Goal: Contribute content: Add original content to the website for others to see

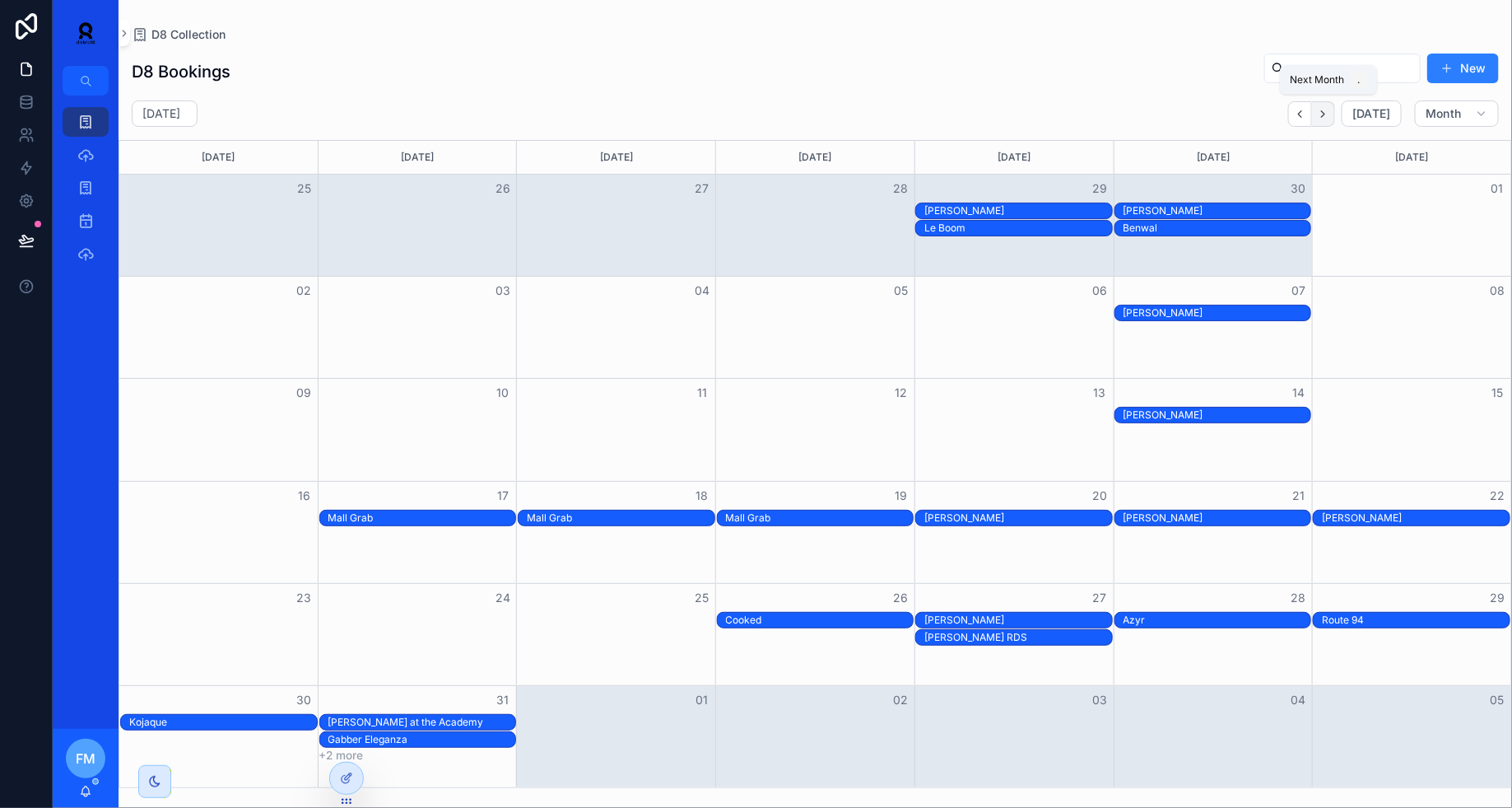
click at [1335, 109] on button "Next" at bounding box center [1324, 114] width 23 height 26
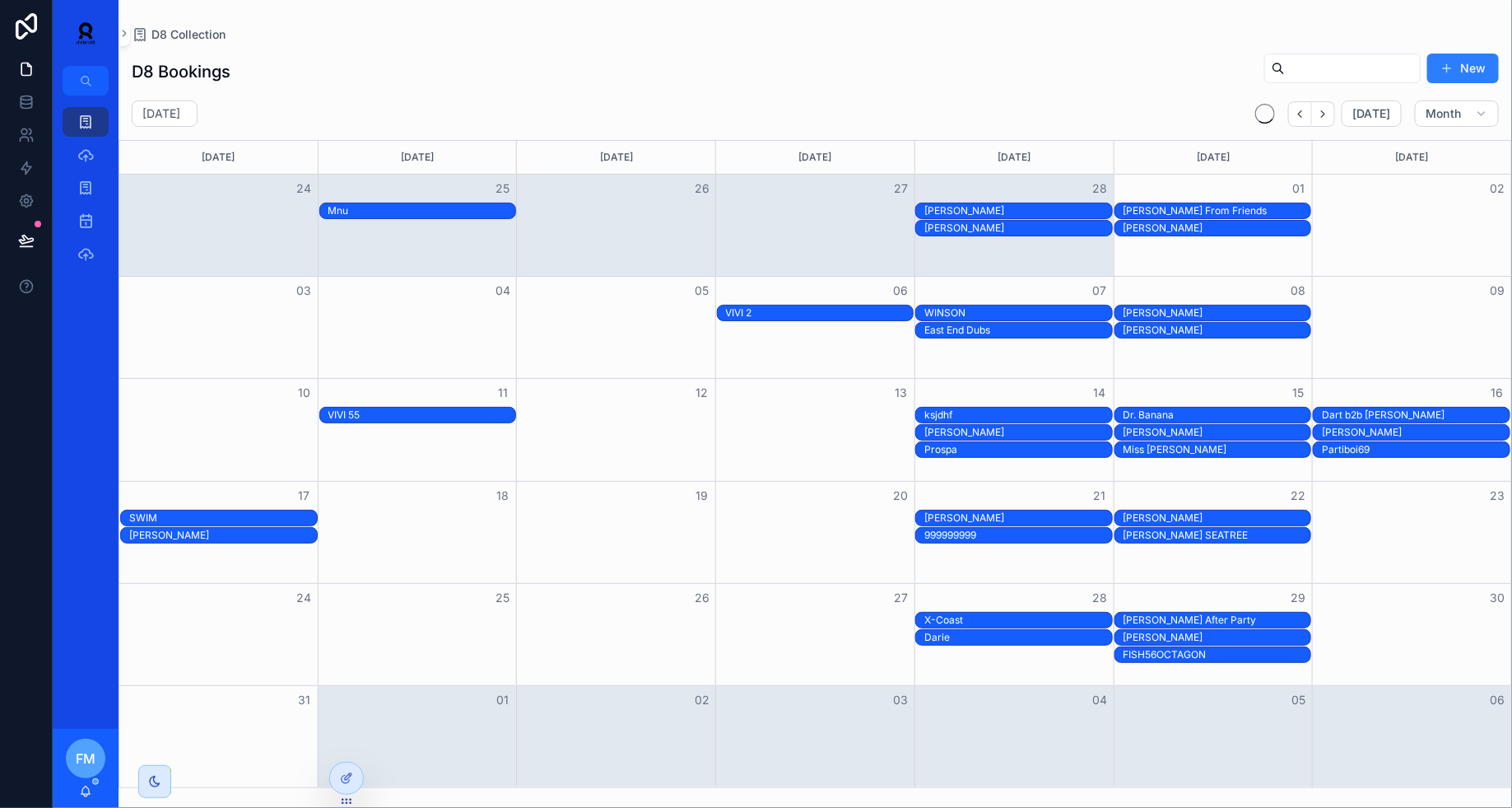
click at [1335, 109] on button "Next" at bounding box center [1324, 114] width 23 height 26
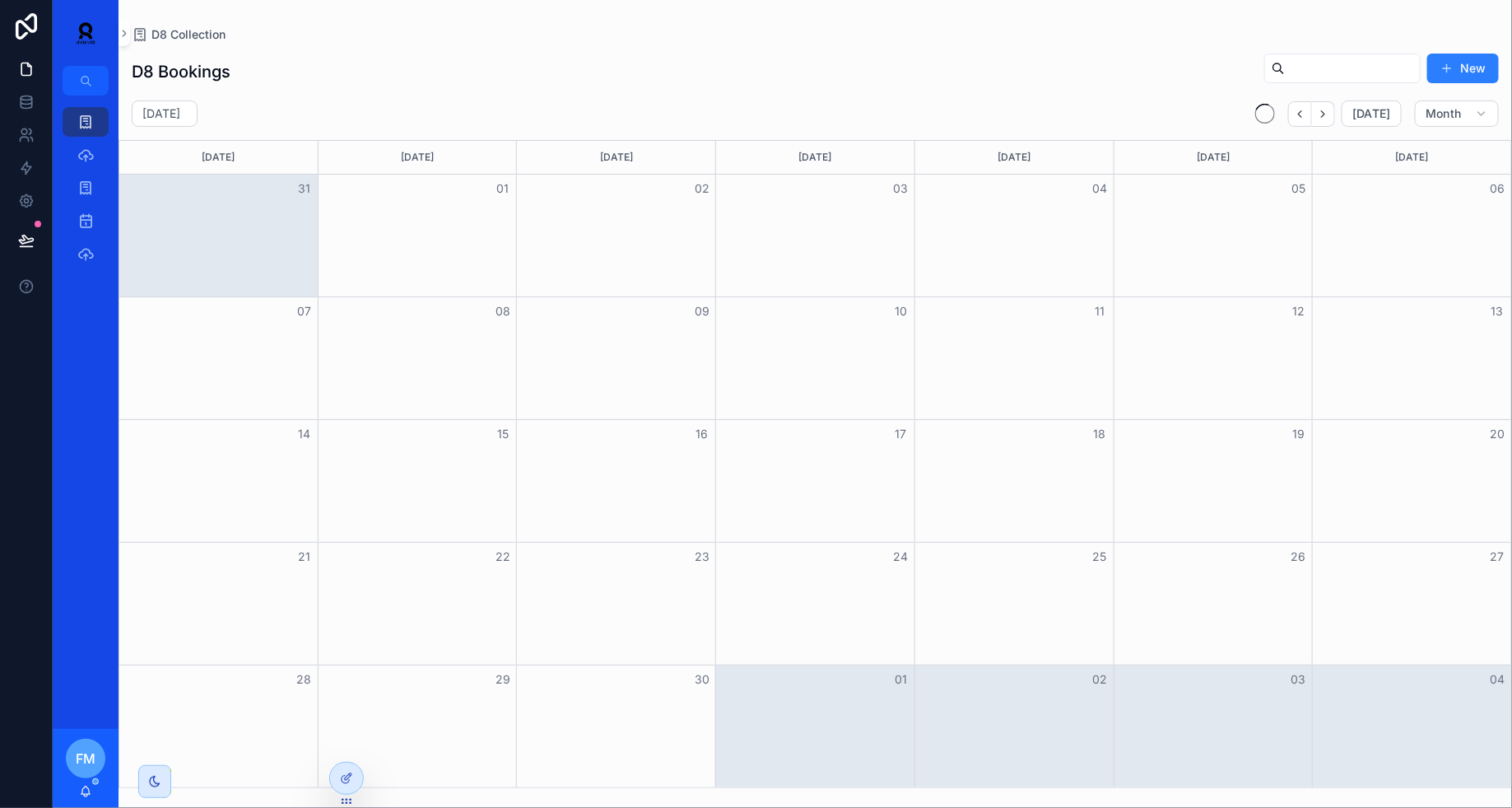
click at [1335, 109] on button "Next" at bounding box center [1324, 114] width 23 height 26
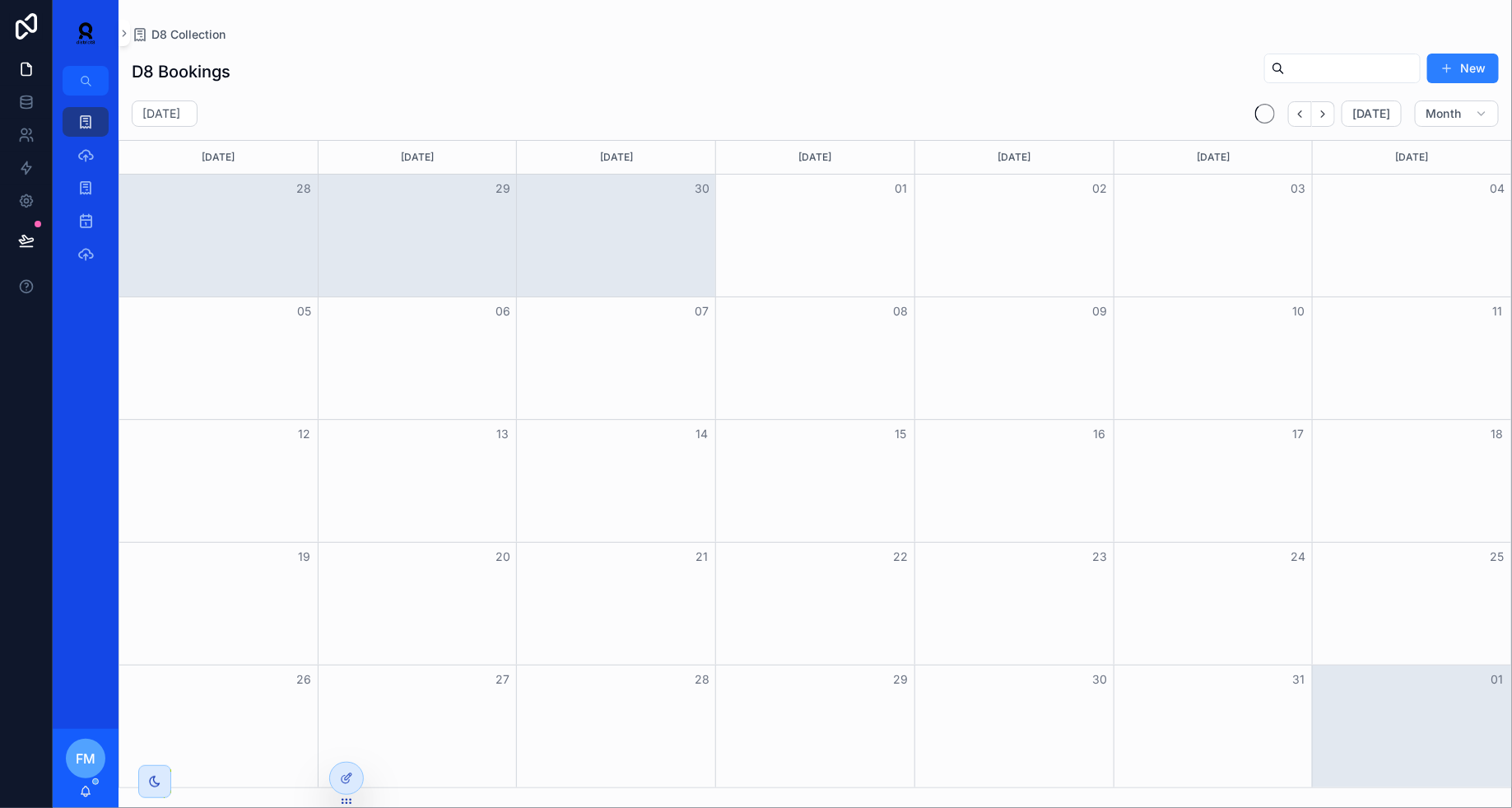
click at [1335, 109] on button "Next" at bounding box center [1324, 114] width 23 height 26
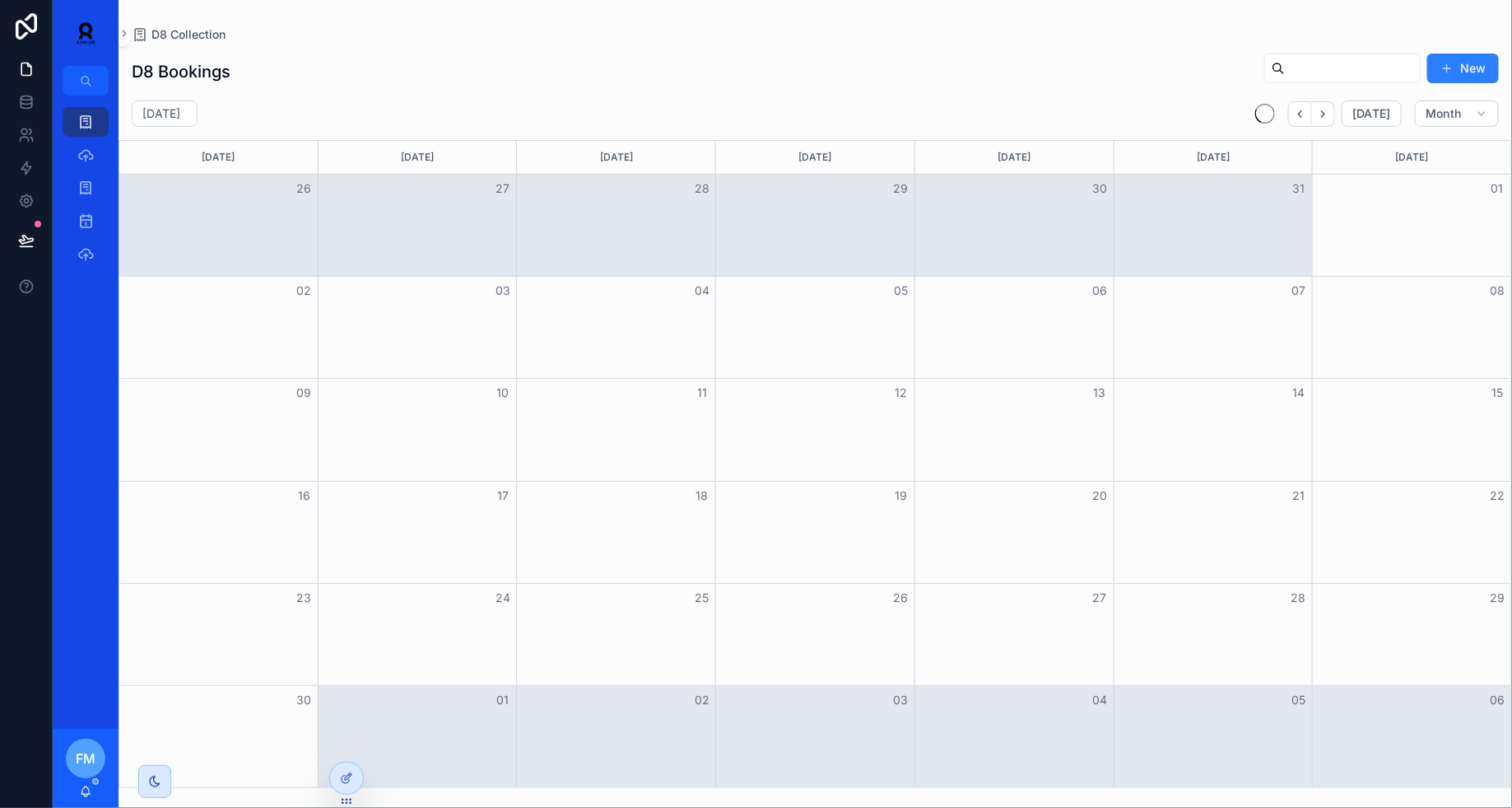
click at [1335, 109] on button "Next" at bounding box center [1324, 114] width 23 height 26
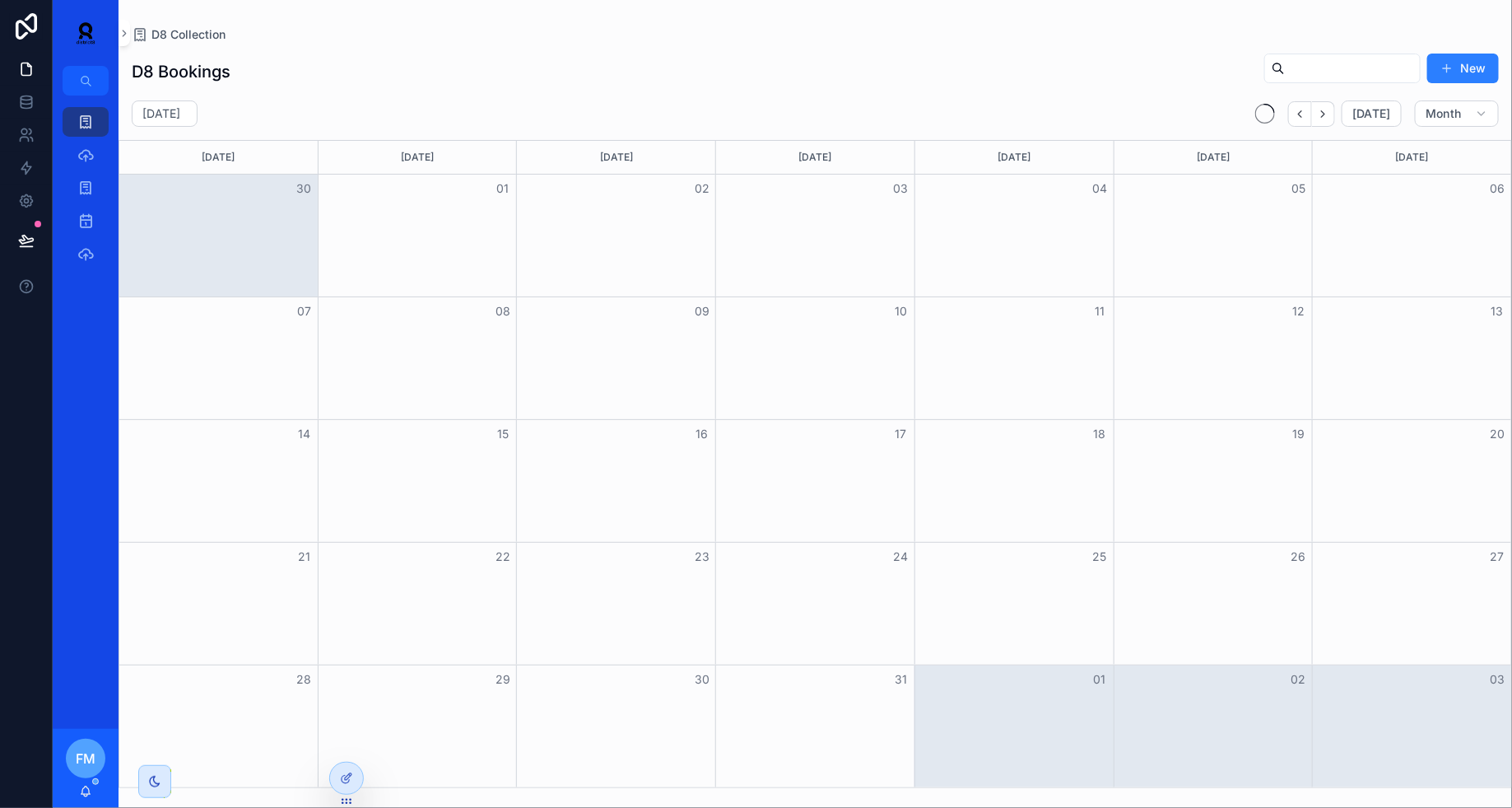
click at [1335, 109] on button "Next" at bounding box center [1324, 114] width 23 height 26
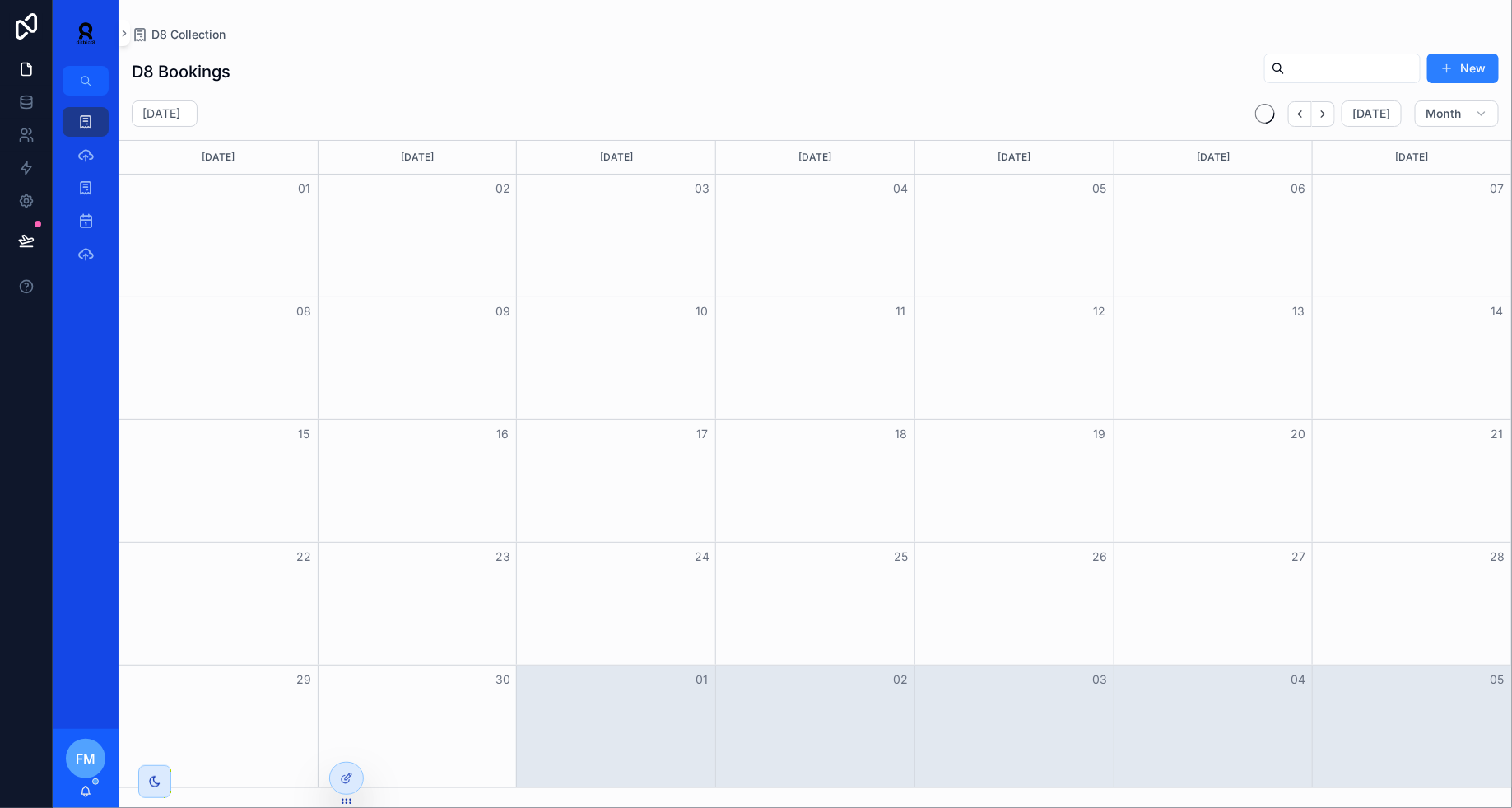
click at [1335, 109] on button "Next" at bounding box center [1324, 114] width 23 height 26
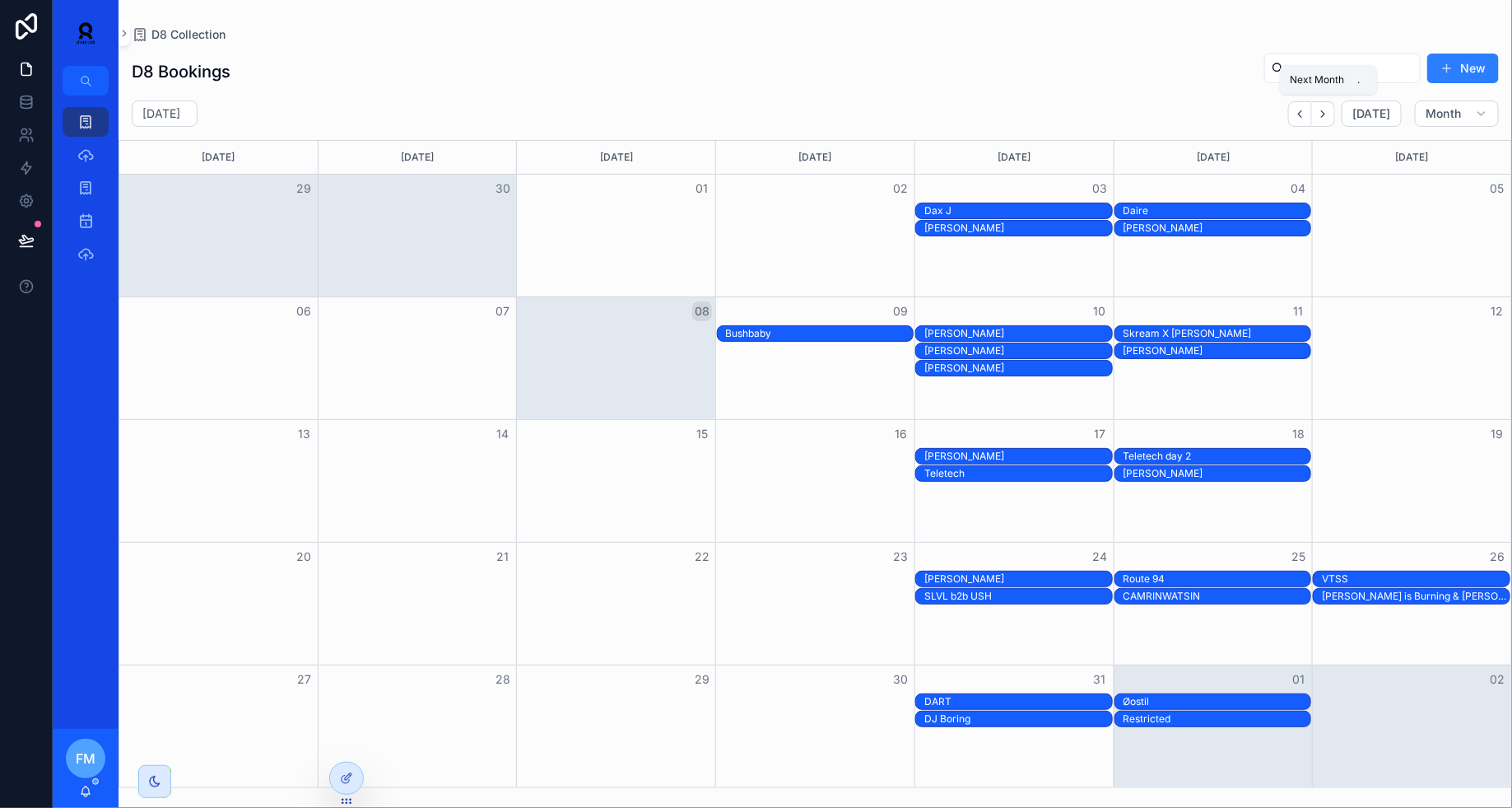
click at [1335, 109] on button "Next" at bounding box center [1324, 114] width 23 height 26
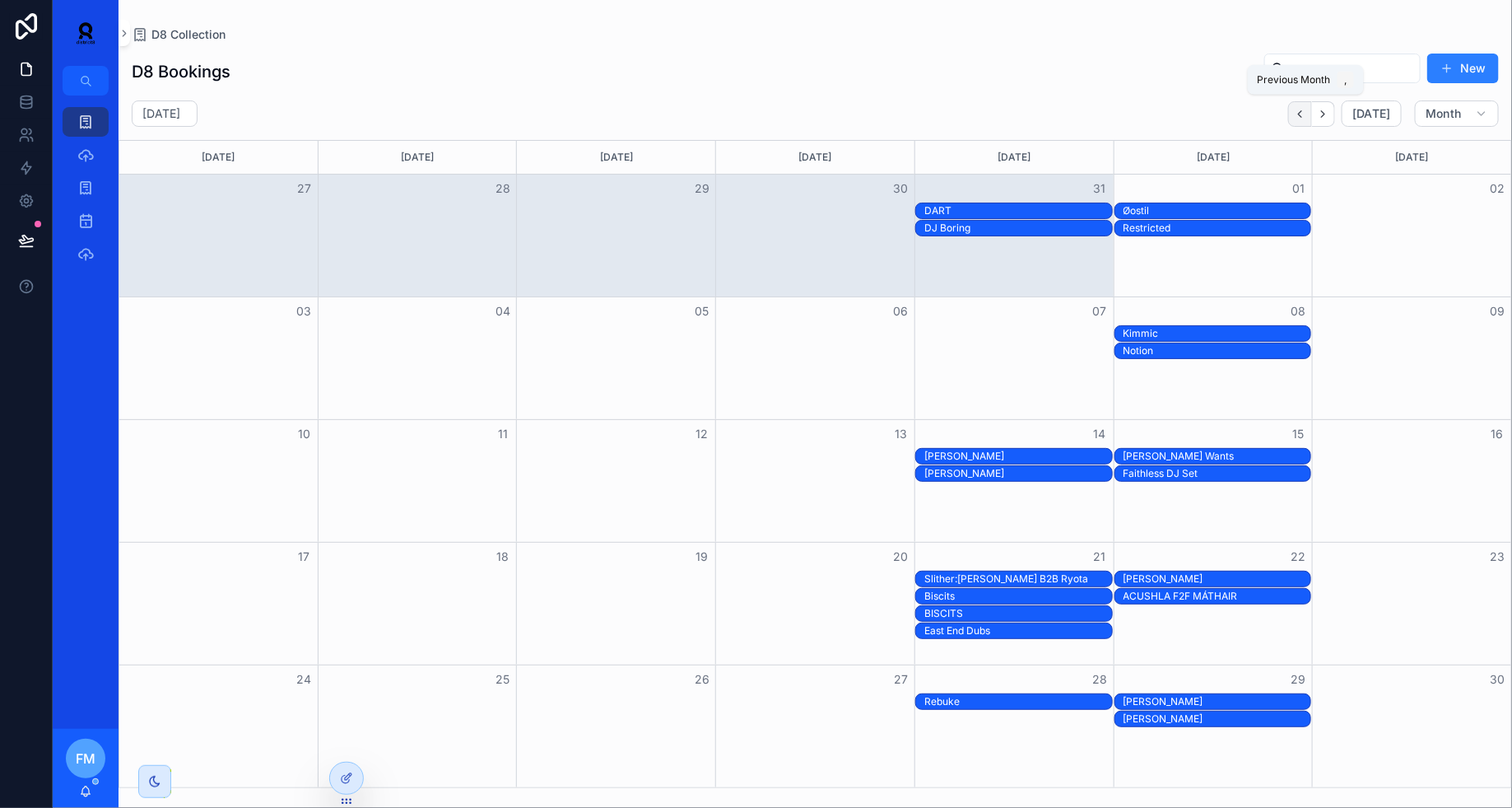
click at [1306, 115] on icon "Back" at bounding box center [1301, 113] width 12 height 12
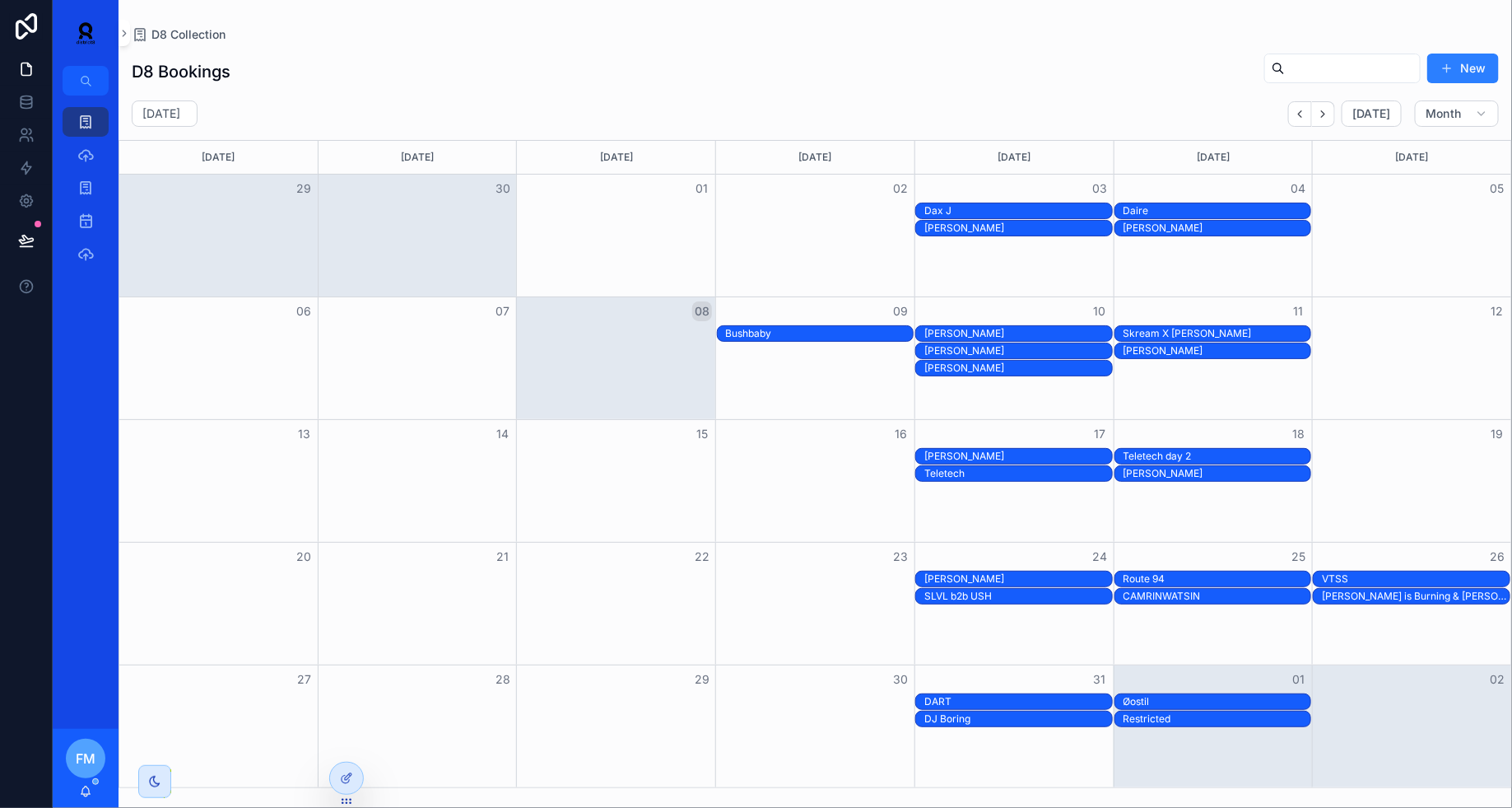
click at [995, 327] on div "[PERSON_NAME]" at bounding box center [1018, 333] width 188 height 13
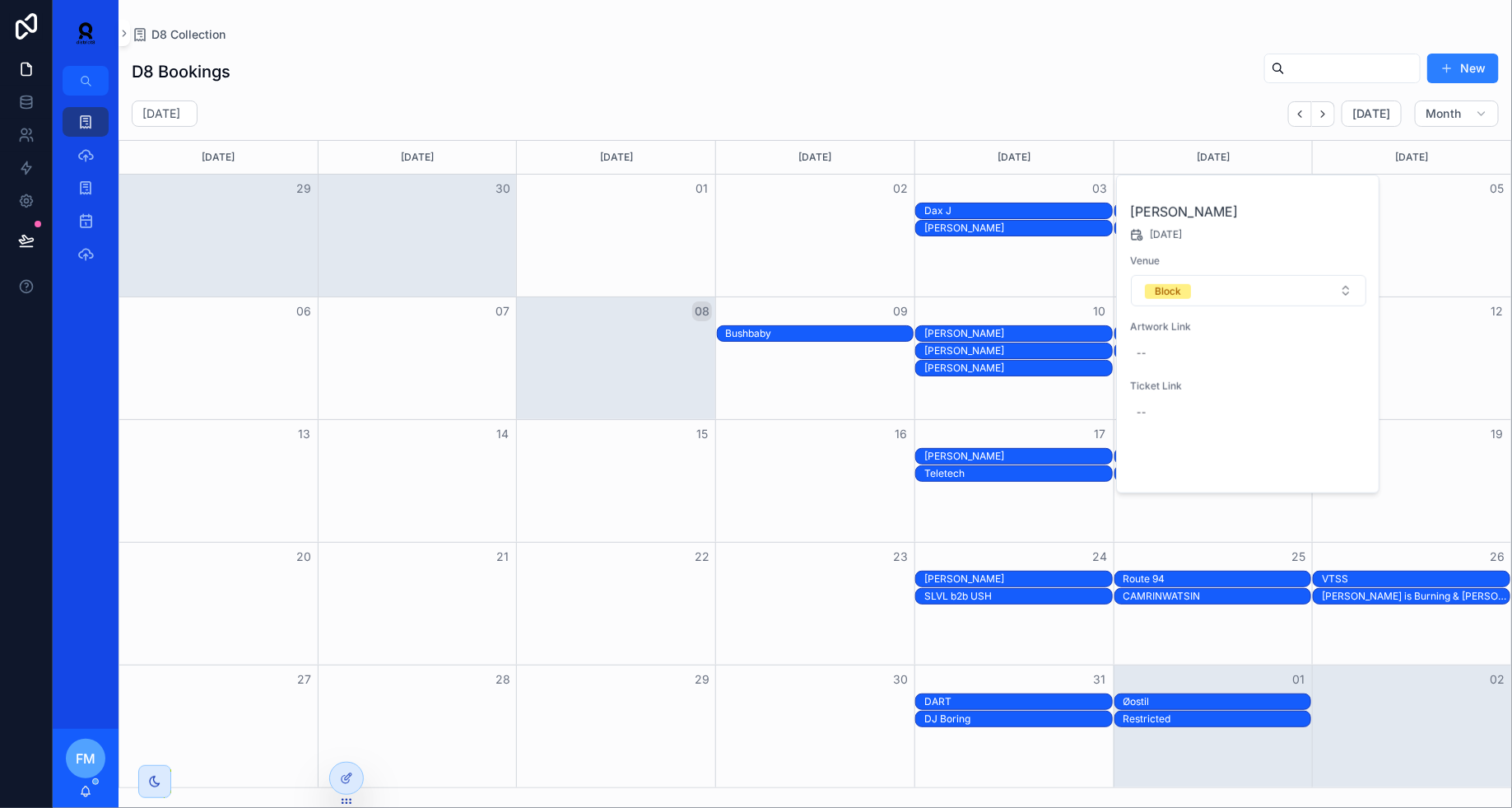
click at [1341, 464] on button "Open" at bounding box center [1333, 466] width 72 height 27
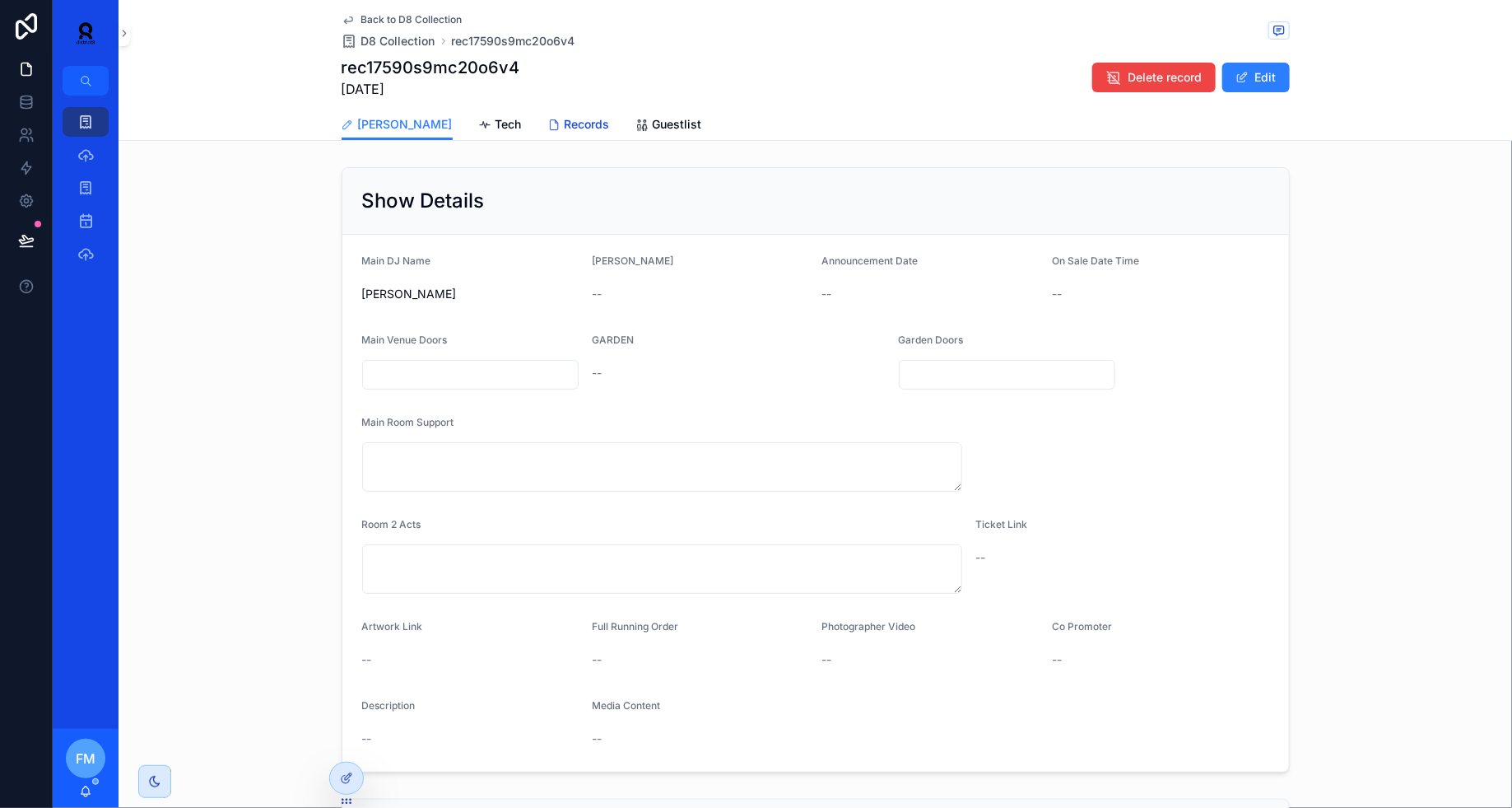
click at [565, 125] on span "Records" at bounding box center [587, 124] width 45 height 16
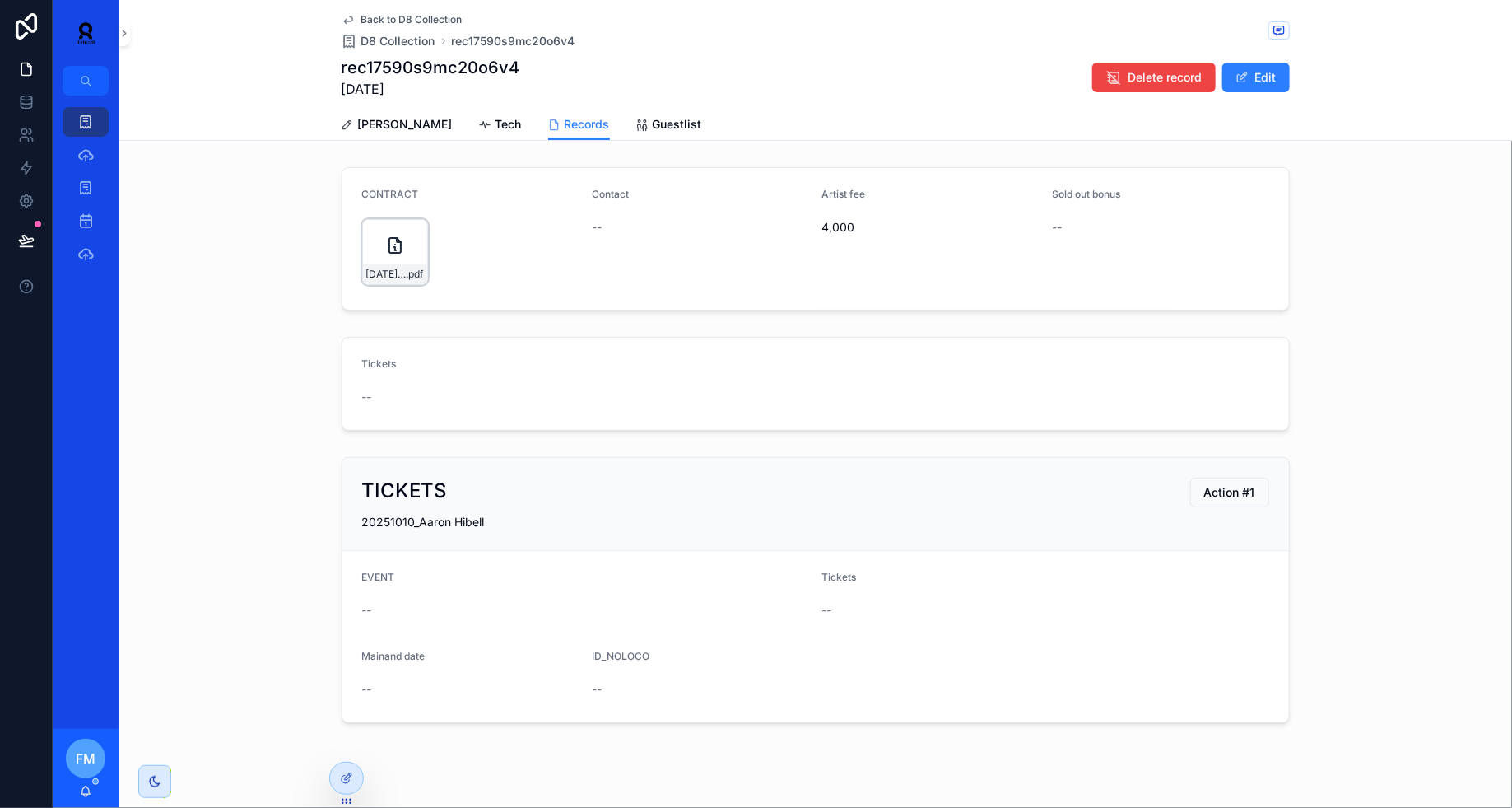
click at [374, 258] on div "[DATE]---[PERSON_NAME]---block,-[GEOGRAPHIC_DATA],-[GEOGRAPHIC_DATA]-(1) .pdf" at bounding box center [395, 252] width 66 height 66
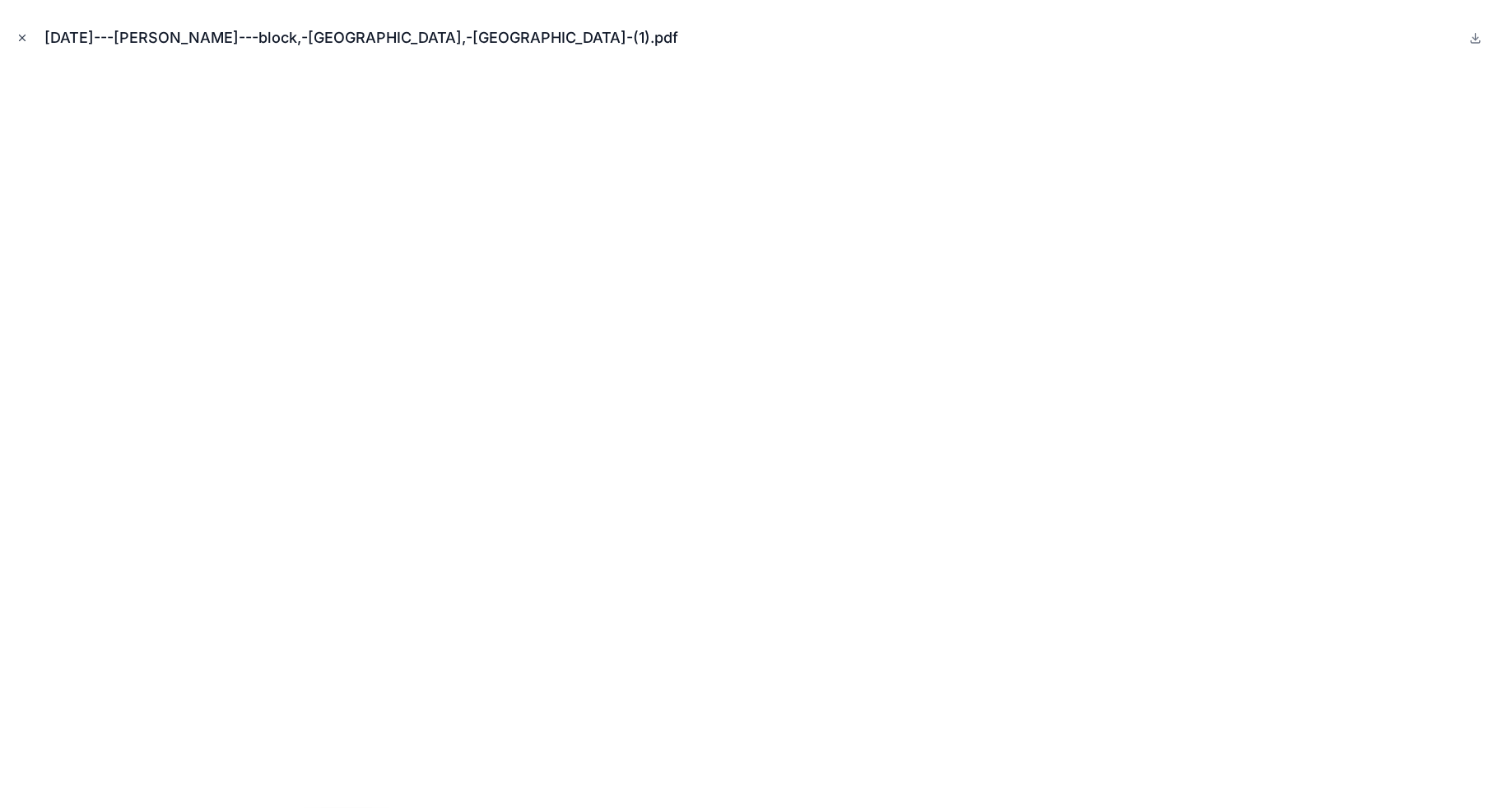
click at [26, 45] on button "Close modal" at bounding box center [21, 38] width 18 height 18
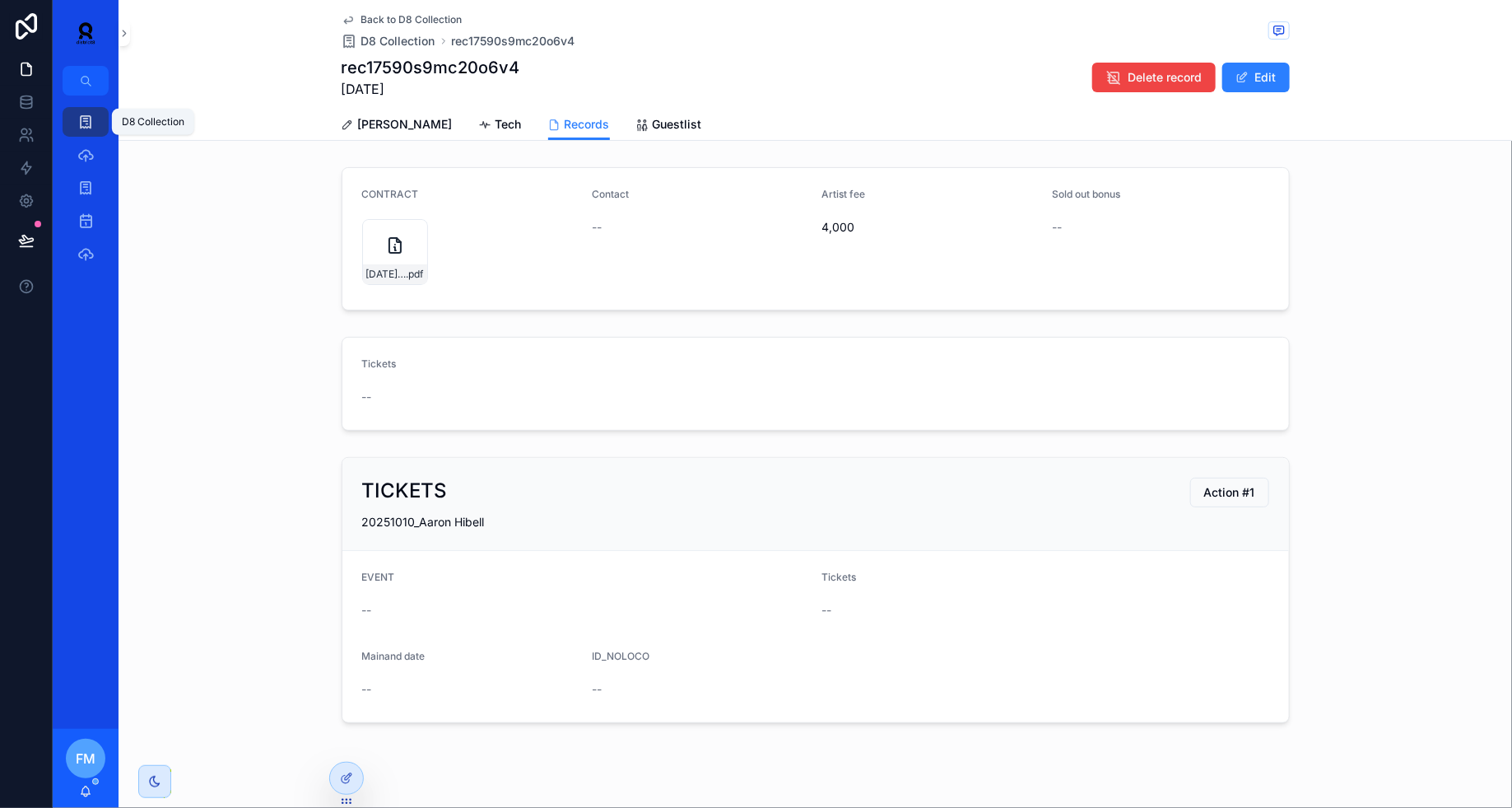
click at [75, 125] on div "D8 Collection" at bounding box center [85, 121] width 26 height 26
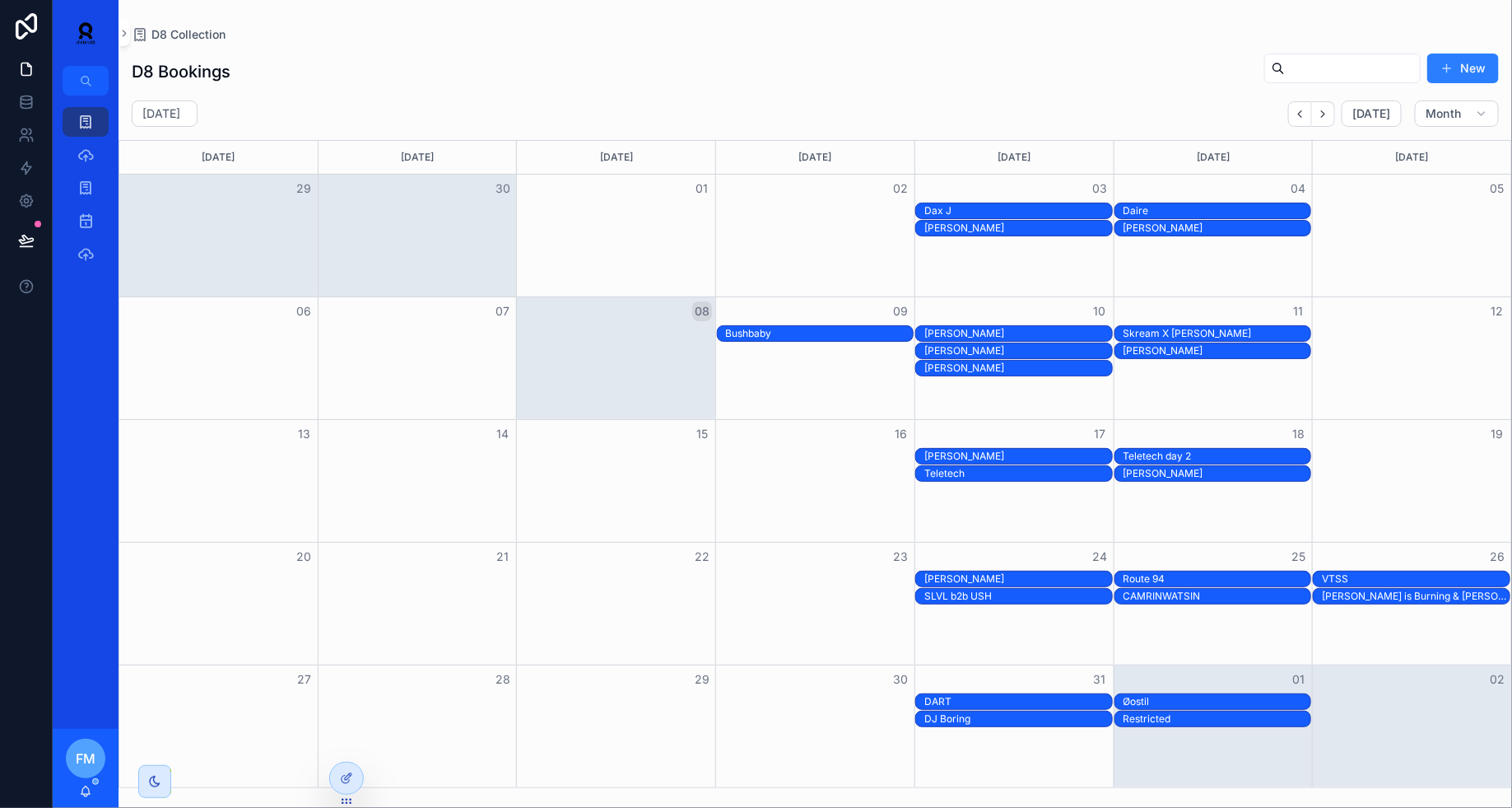
click at [1146, 574] on div "Route 94" at bounding box center [1218, 578] width 188 height 13
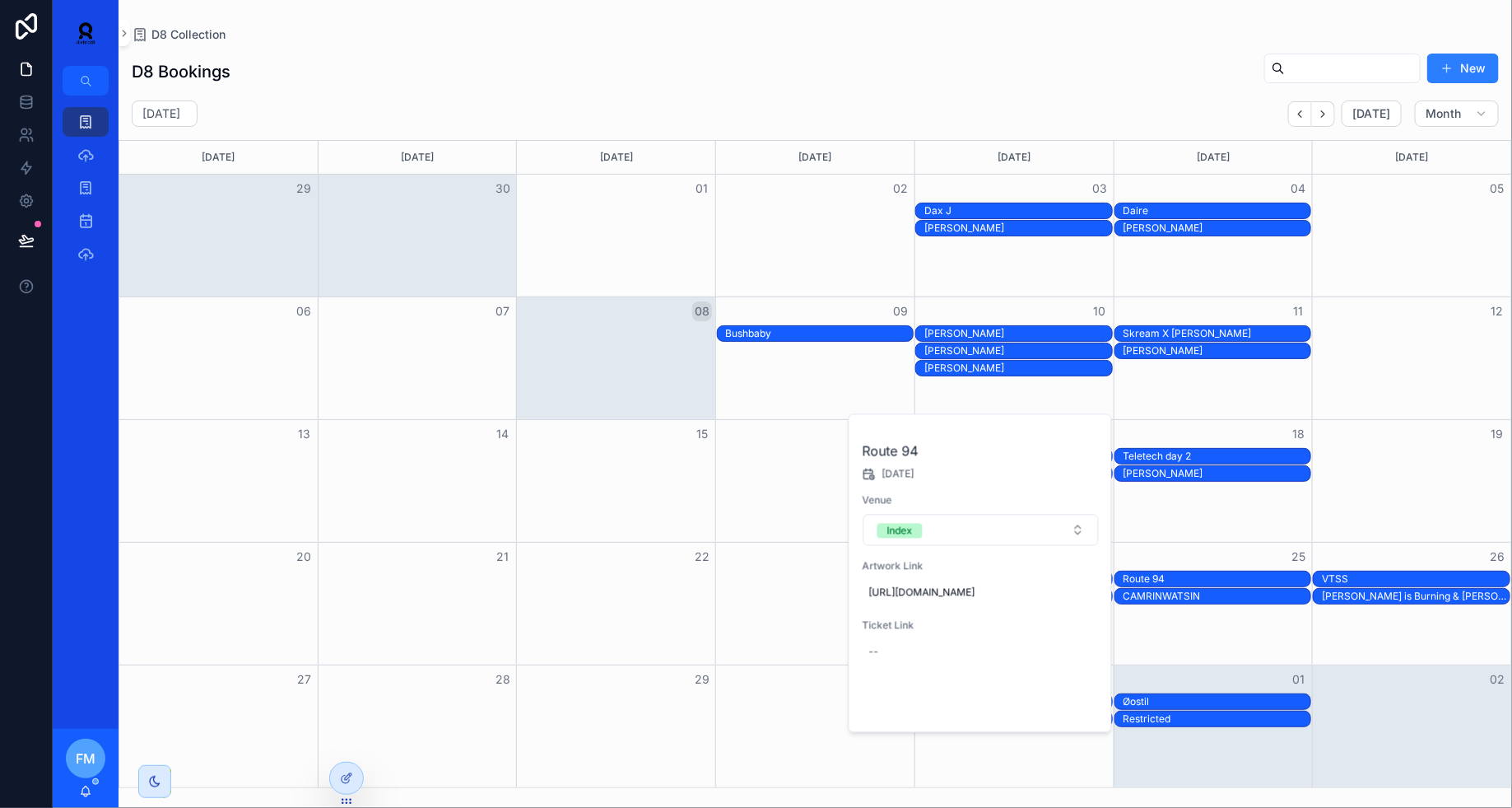
click at [1069, 712] on span "Open" at bounding box center [1055, 705] width 31 height 15
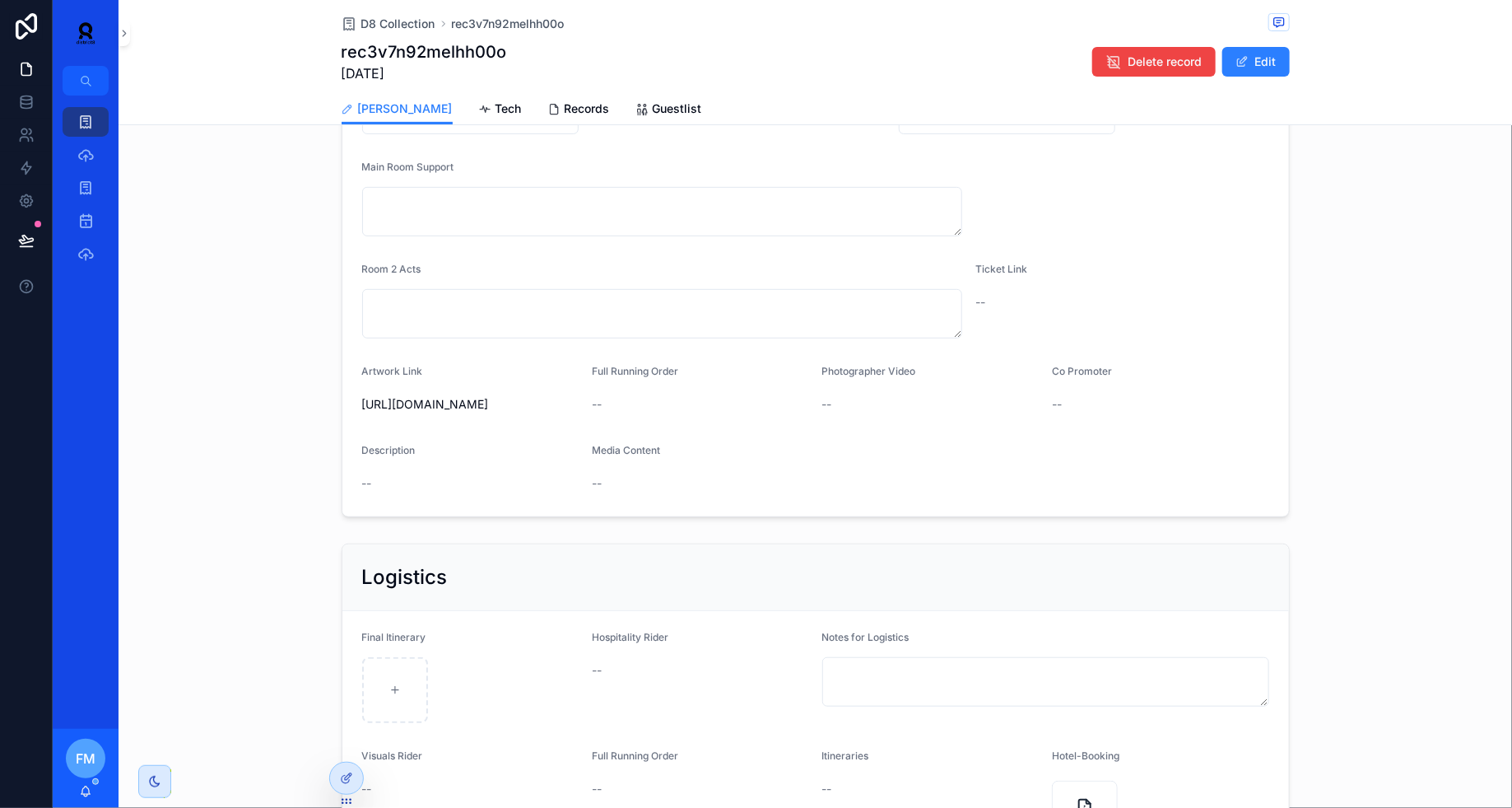
scroll to position [445, 0]
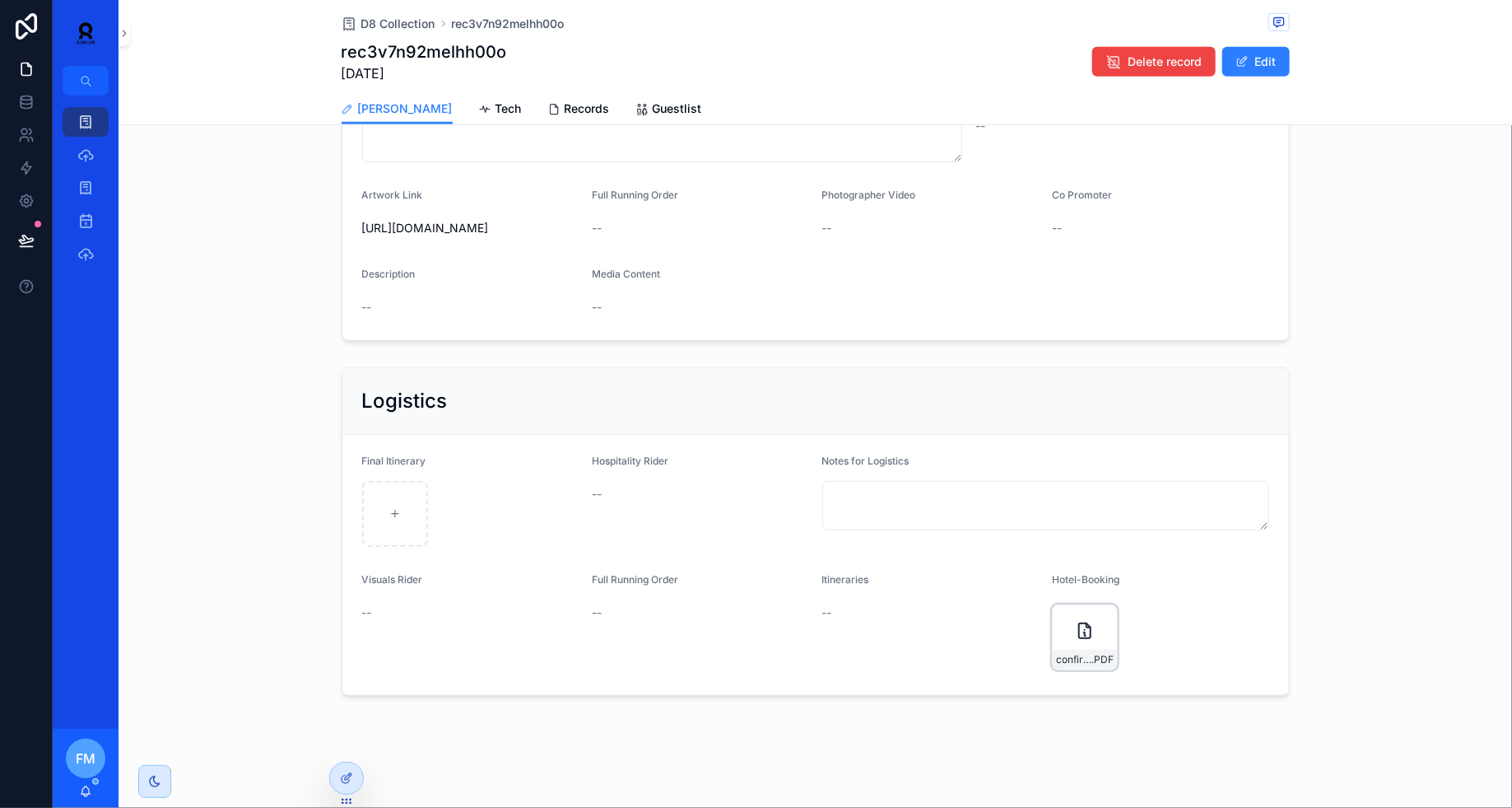
click at [1108, 619] on div "confirmation_dylan_new_13751991 .PDF" at bounding box center [1085, 637] width 66 height 66
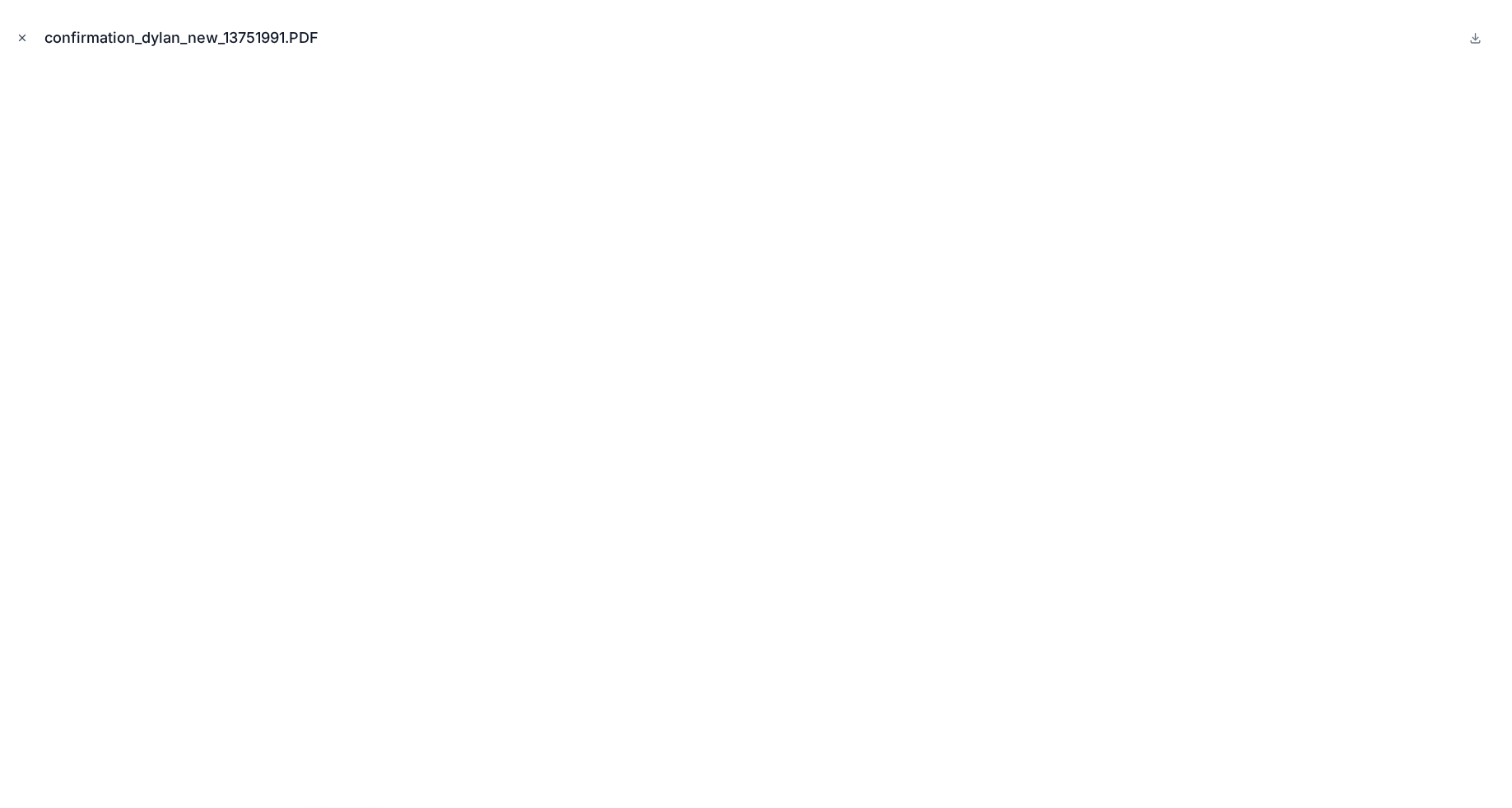
click at [21, 39] on icon "Close modal" at bounding box center [22, 38] width 12 height 12
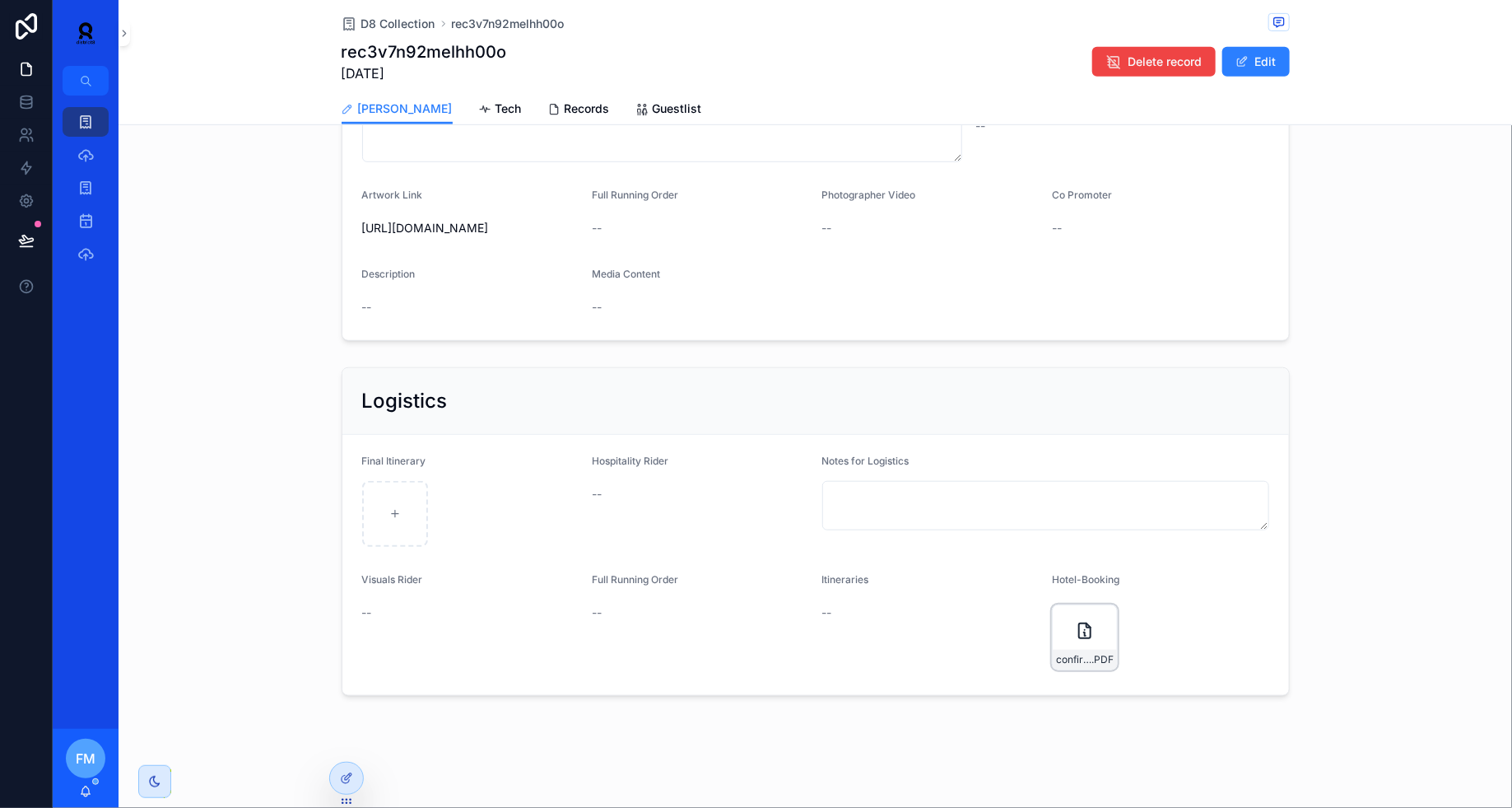
click at [1108, 617] on div "confirmation_dylan_new_13751991 .PDF" at bounding box center [1085, 637] width 66 height 66
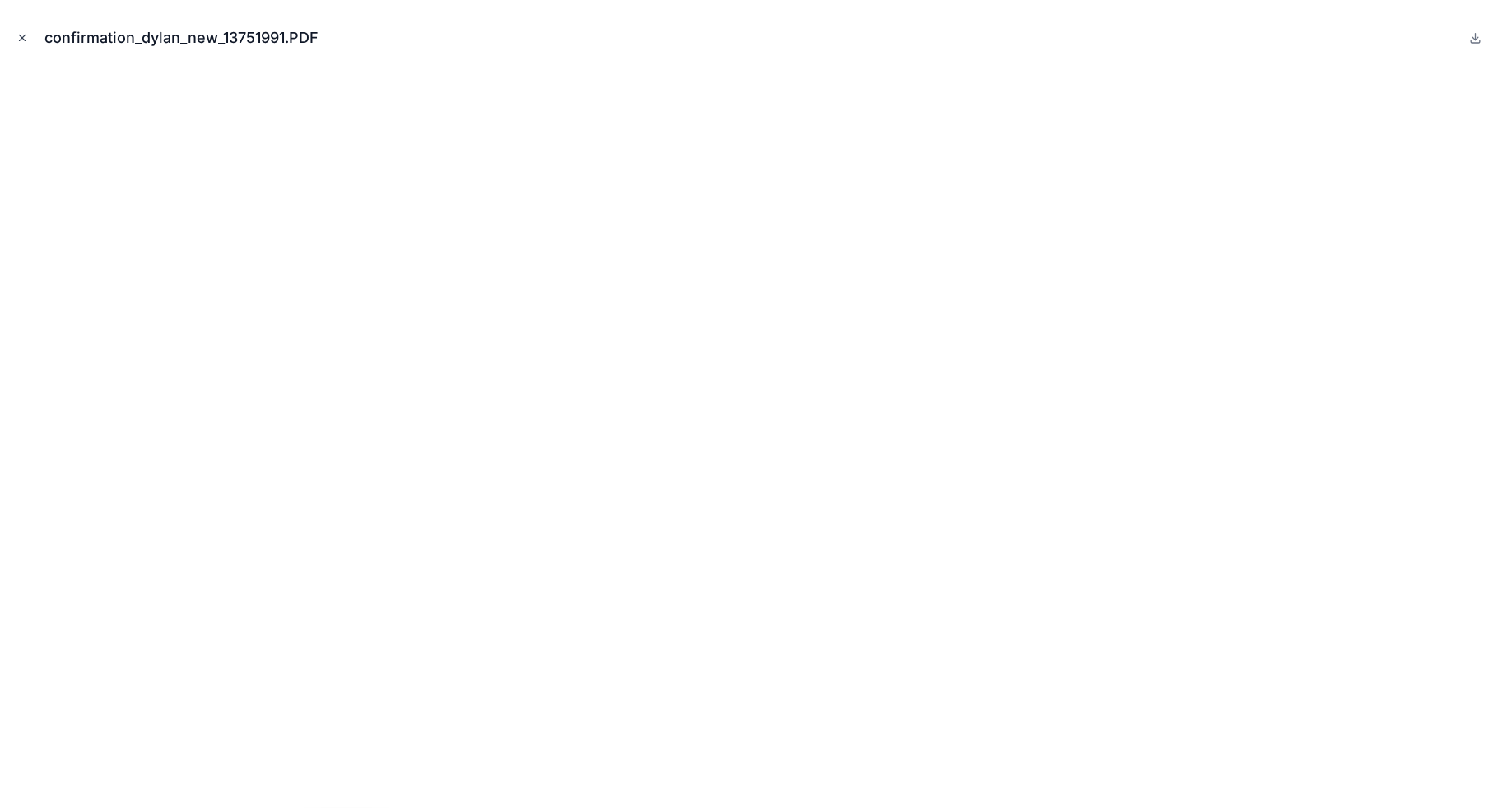
click at [16, 36] on icon "Close modal" at bounding box center [22, 38] width 12 height 12
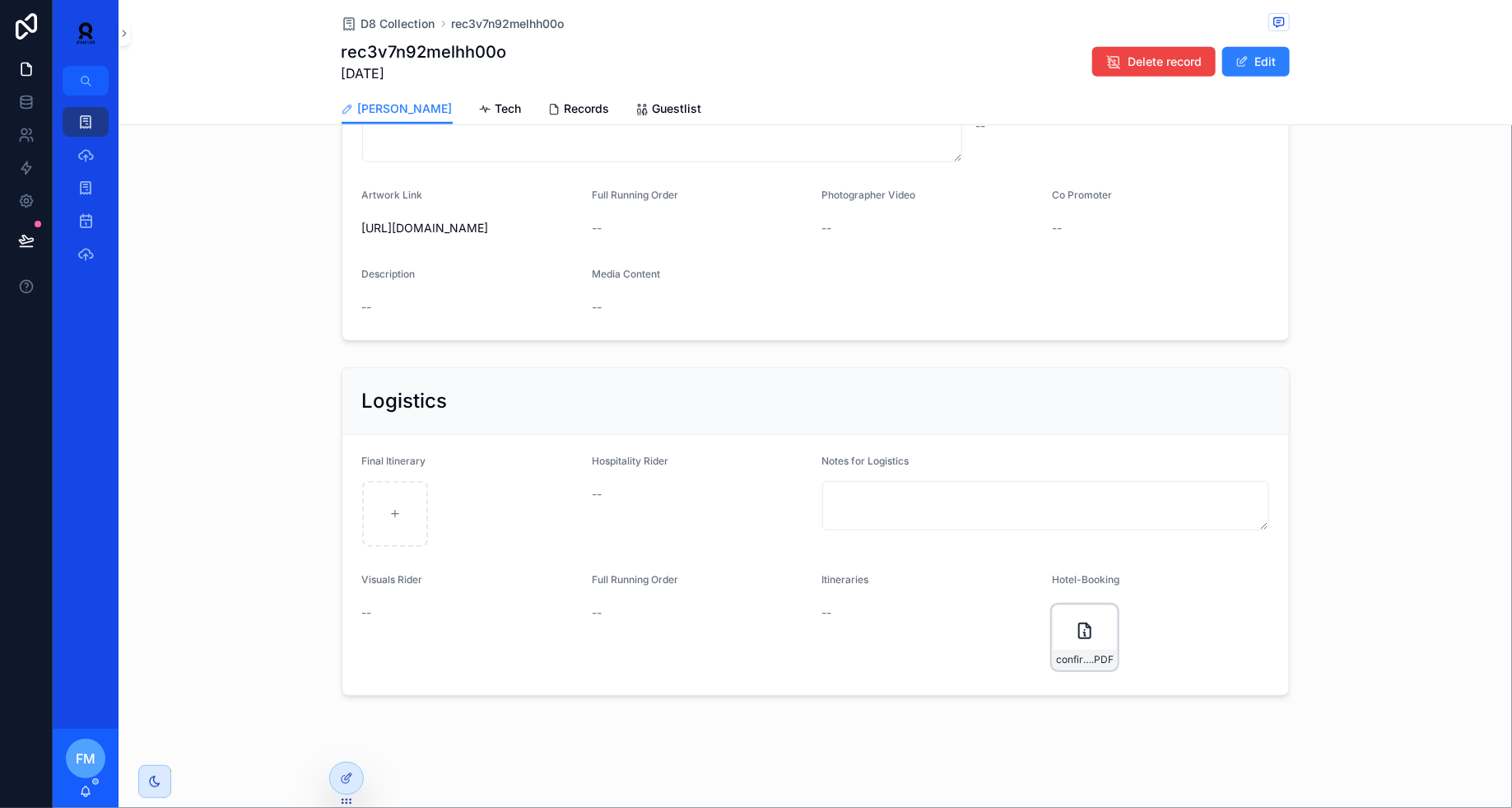
click at [1083, 624] on icon "scrollable content" at bounding box center [1086, 631] width 12 height 15
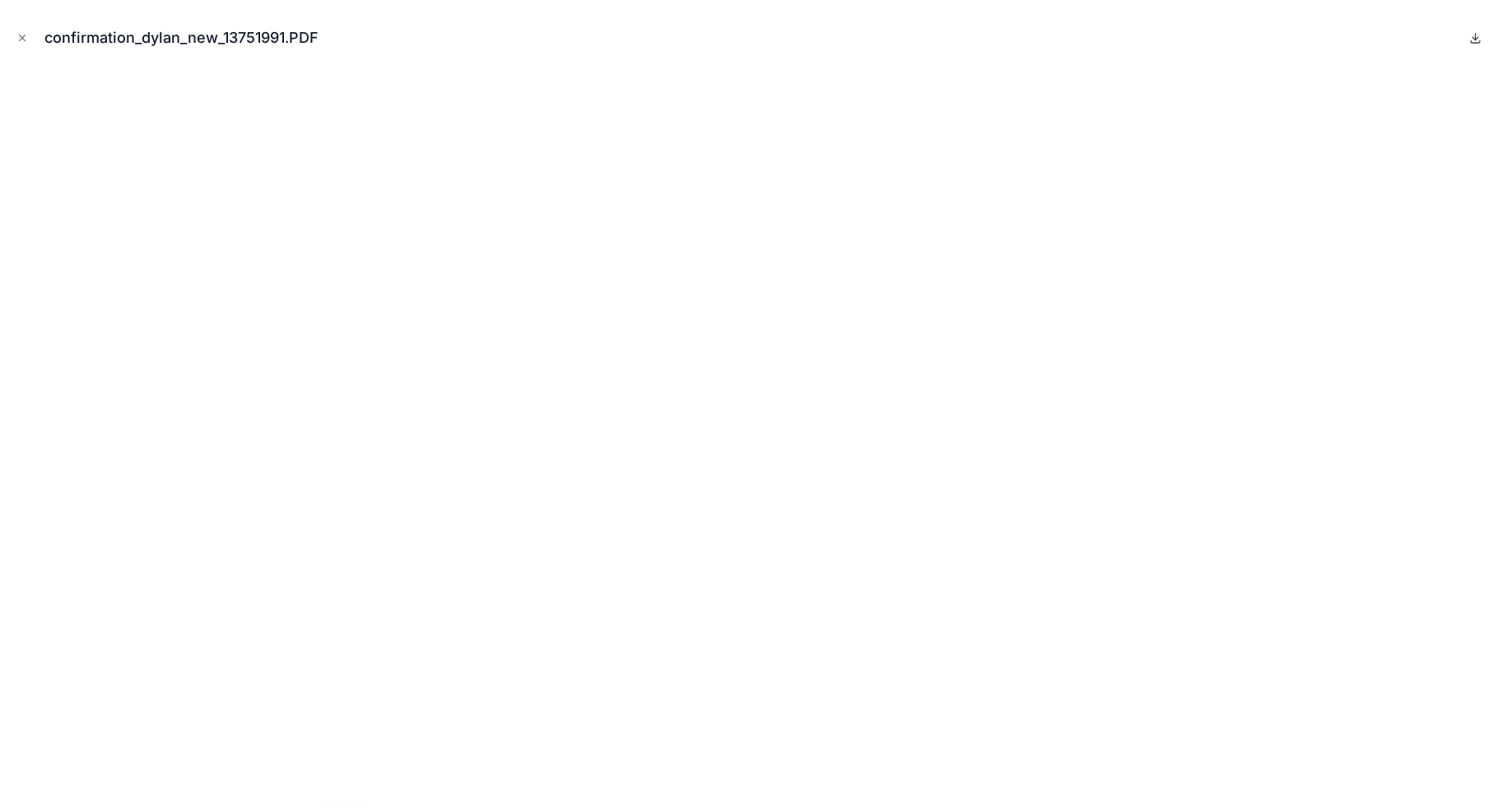
click at [1476, 36] on icon at bounding box center [1476, 38] width 0 height 7
click at [23, 38] on icon "Close modal" at bounding box center [22, 38] width 6 height 6
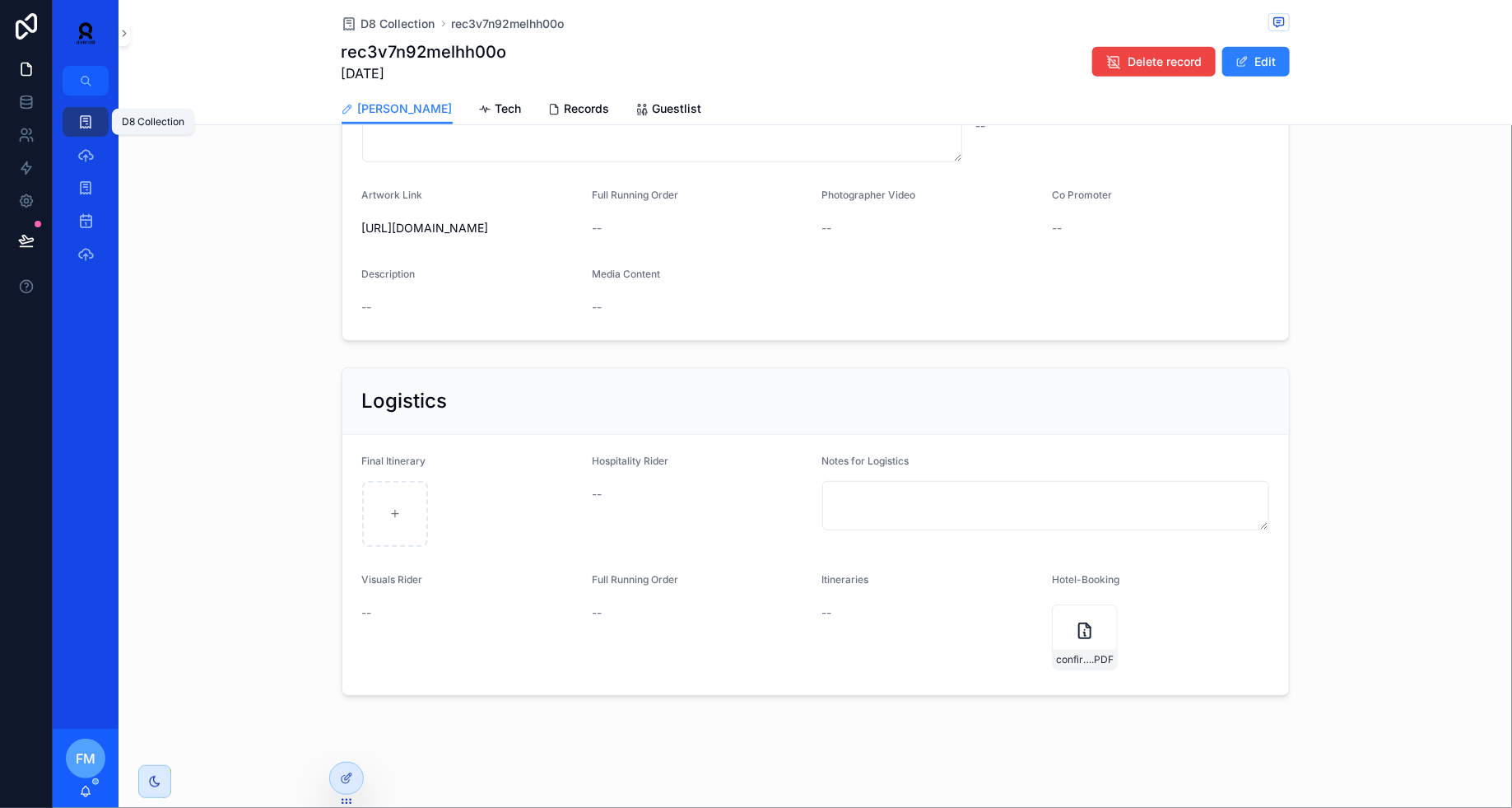
click at [79, 129] on icon "scrollable content" at bounding box center [85, 121] width 16 height 16
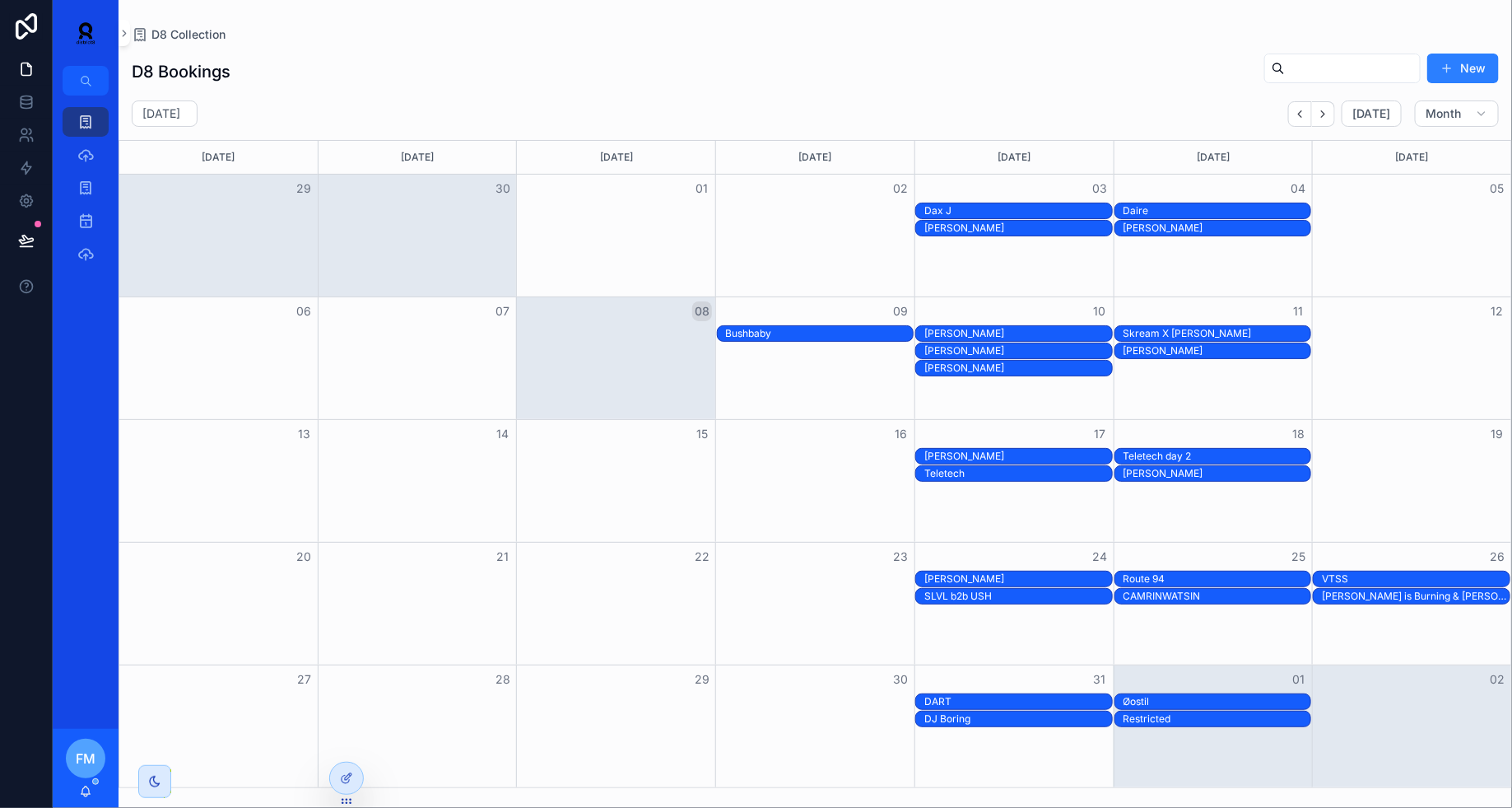
click at [1164, 209] on div "Daire" at bounding box center [1218, 210] width 188 height 13
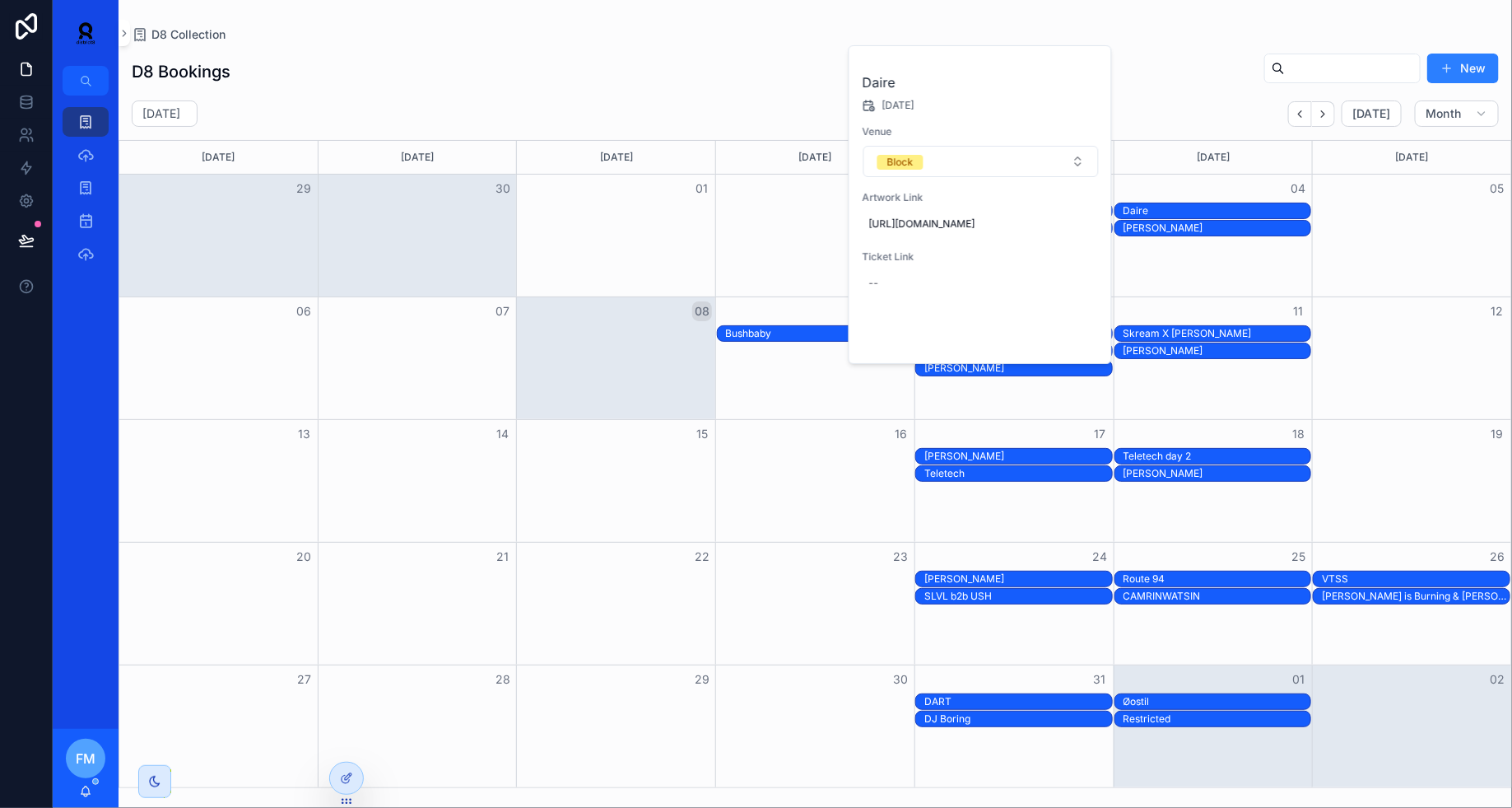
click at [1051, 344] on span "Open" at bounding box center [1055, 335] width 31 height 15
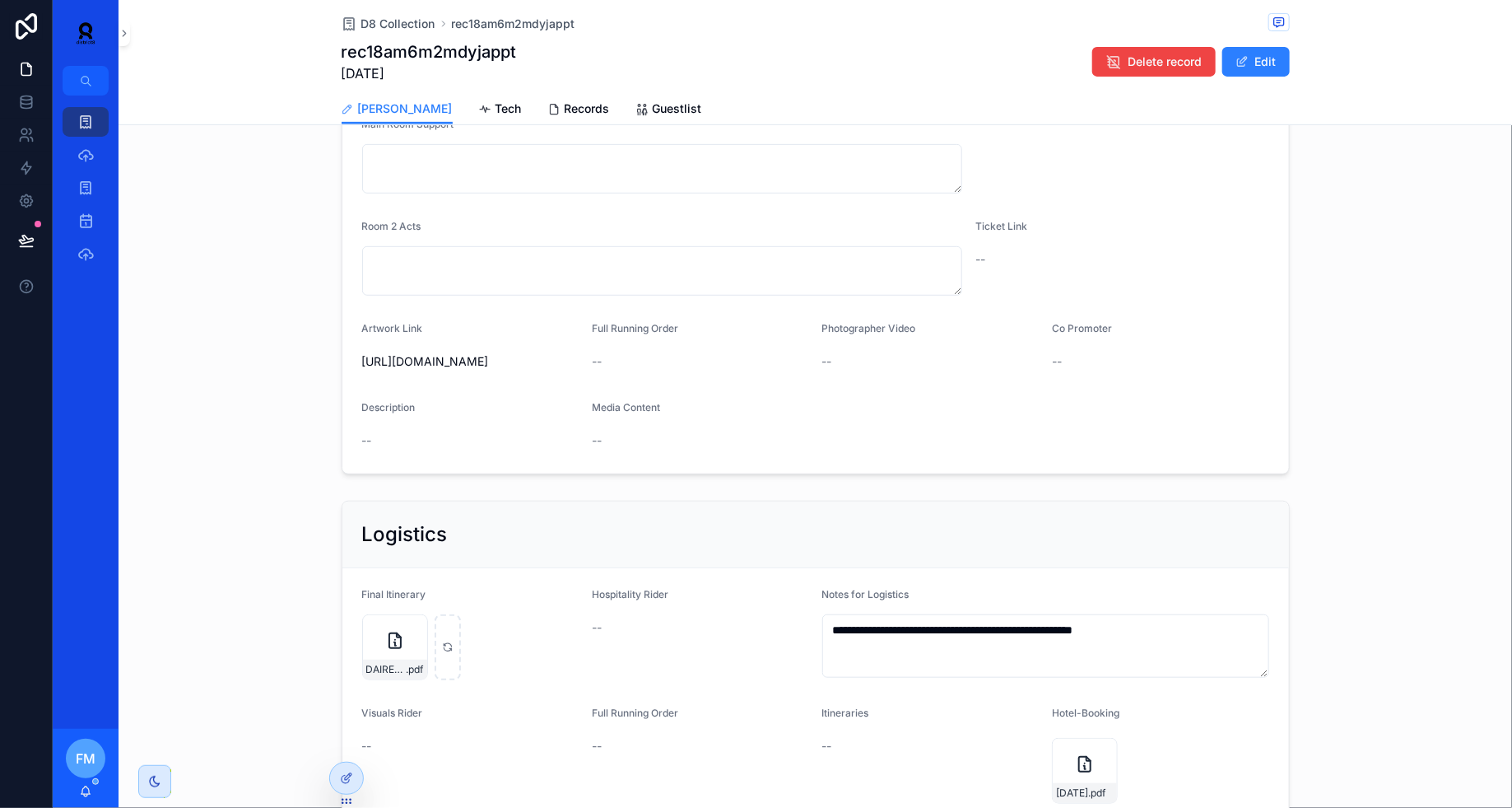
scroll to position [445, 0]
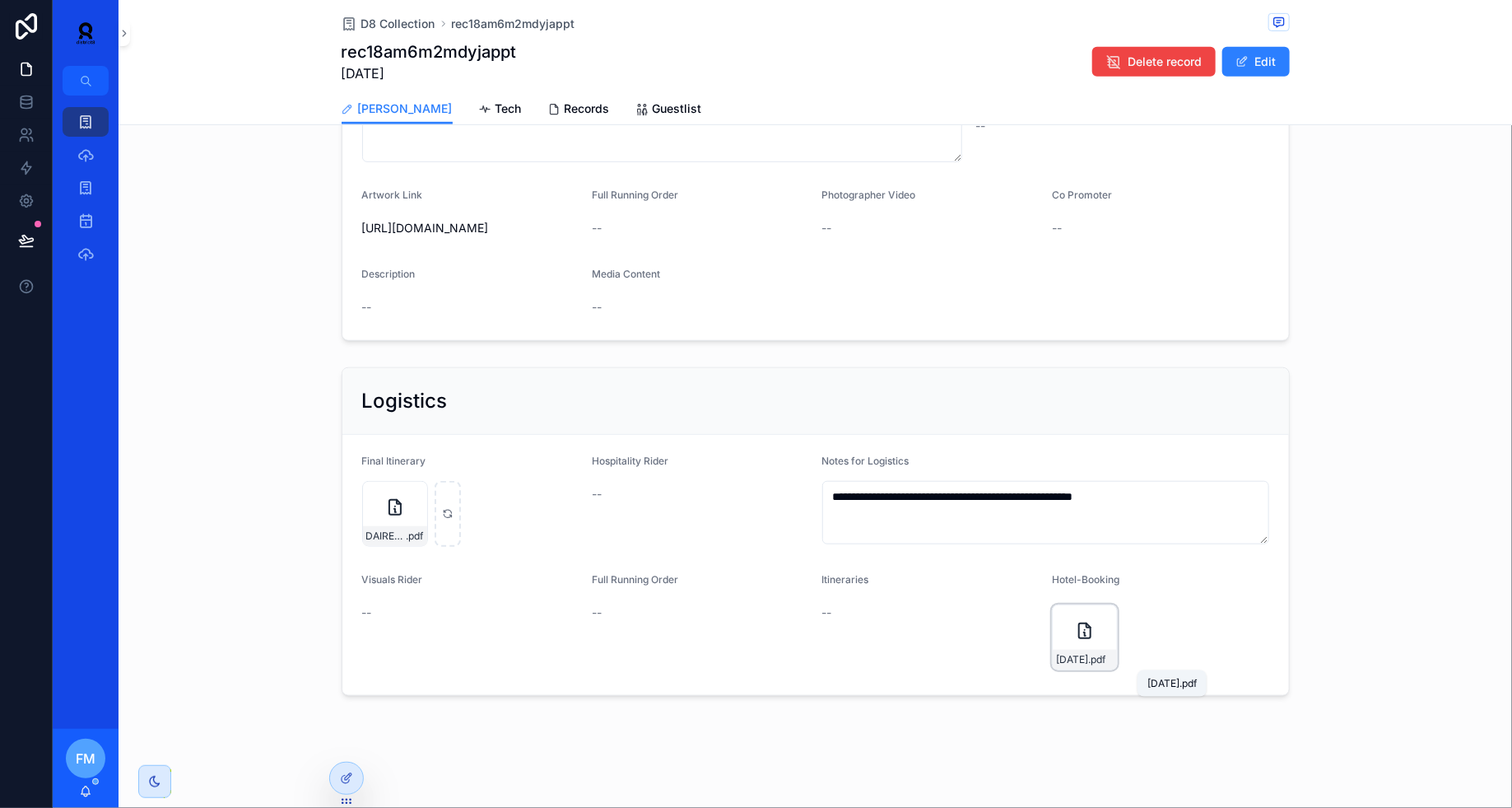
click at [1085, 654] on span "[DATE]" at bounding box center [1073, 660] width 32 height 13
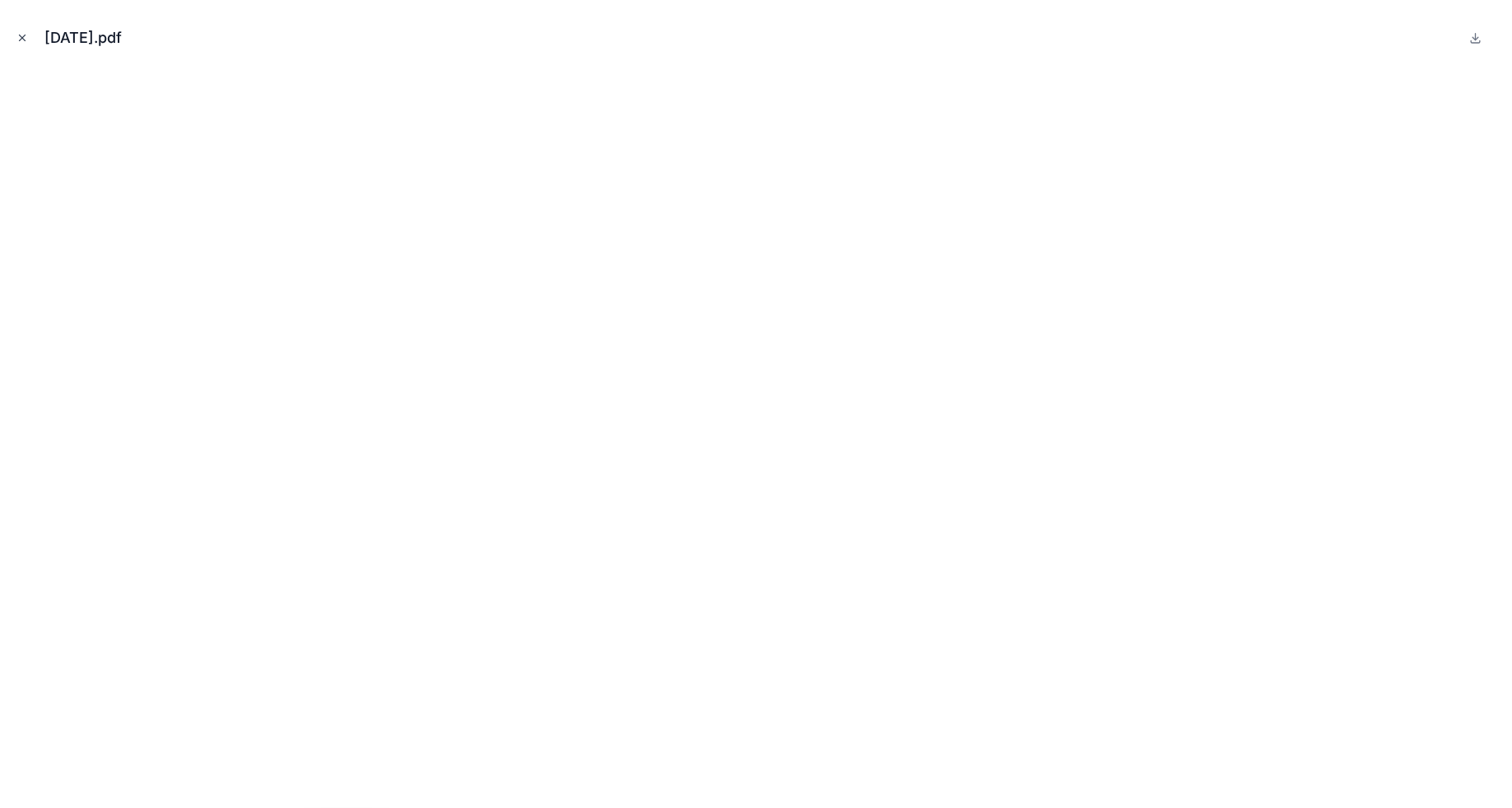
click at [20, 35] on icon "Close modal" at bounding box center [22, 38] width 12 height 12
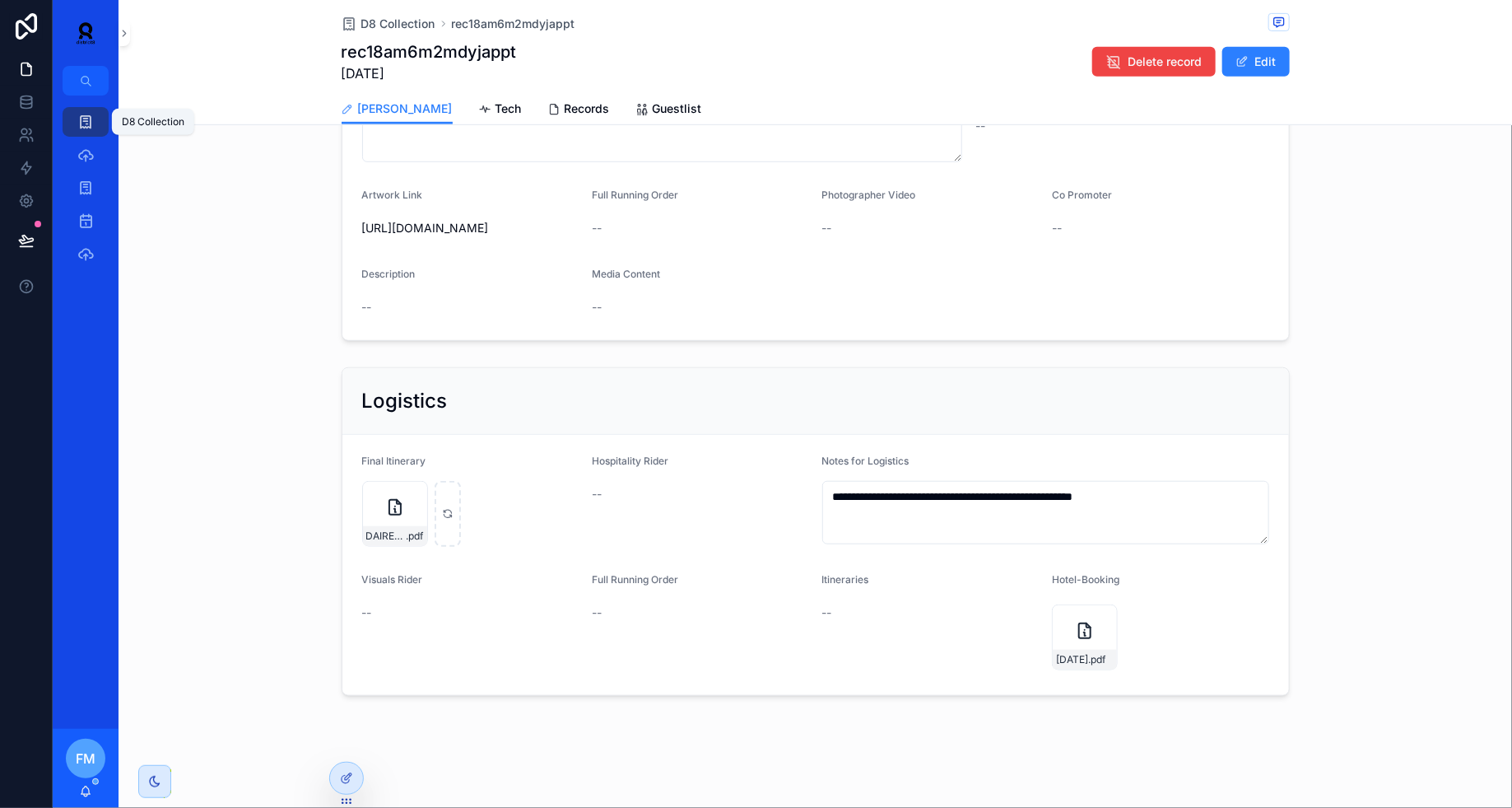
click at [98, 119] on div "D8 Collection" at bounding box center [85, 121] width 26 height 26
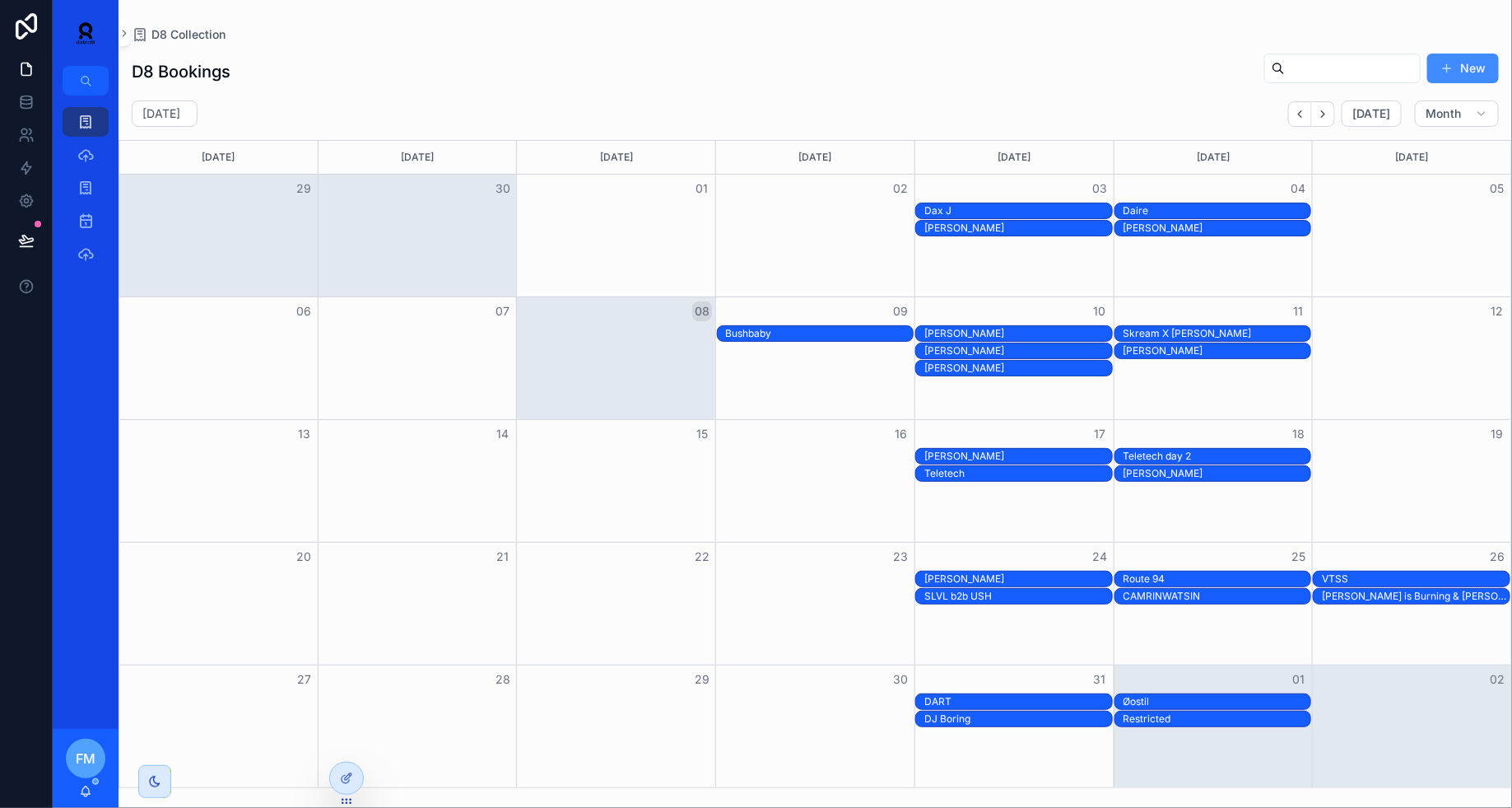
click at [1465, 72] on button "New" at bounding box center [1463, 68] width 72 height 30
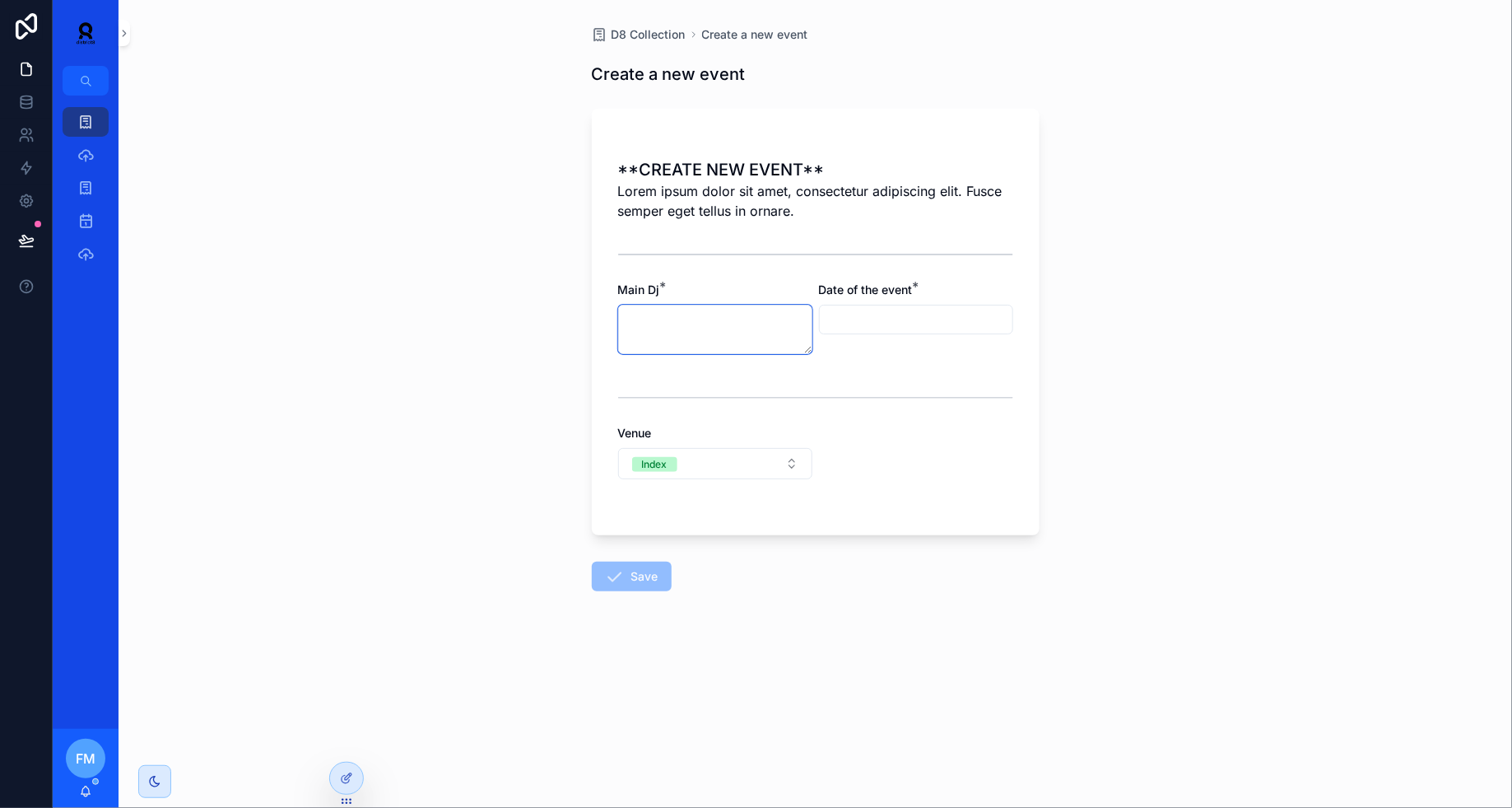
click at [660, 345] on textarea "scrollable content" at bounding box center [715, 329] width 194 height 49
type textarea "**********"
click at [878, 325] on input "scrollable content" at bounding box center [917, 319] width 193 height 23
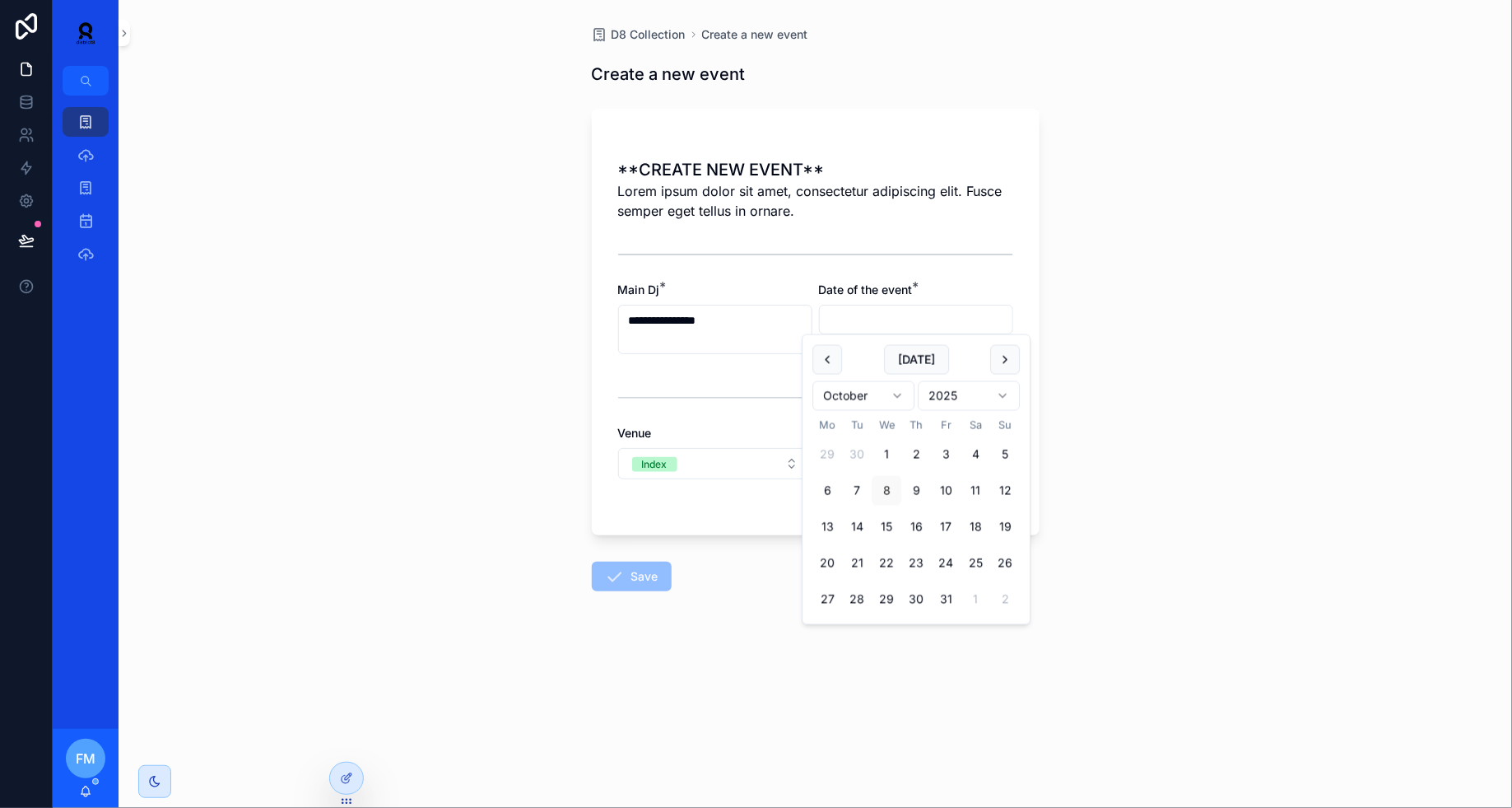
click at [861, 401] on html "**********" at bounding box center [756, 404] width 1512 height 808
click at [969, 493] on button "13" at bounding box center [976, 491] width 30 height 30
type input "**********"
click at [702, 462] on button "Index" at bounding box center [715, 463] width 194 height 32
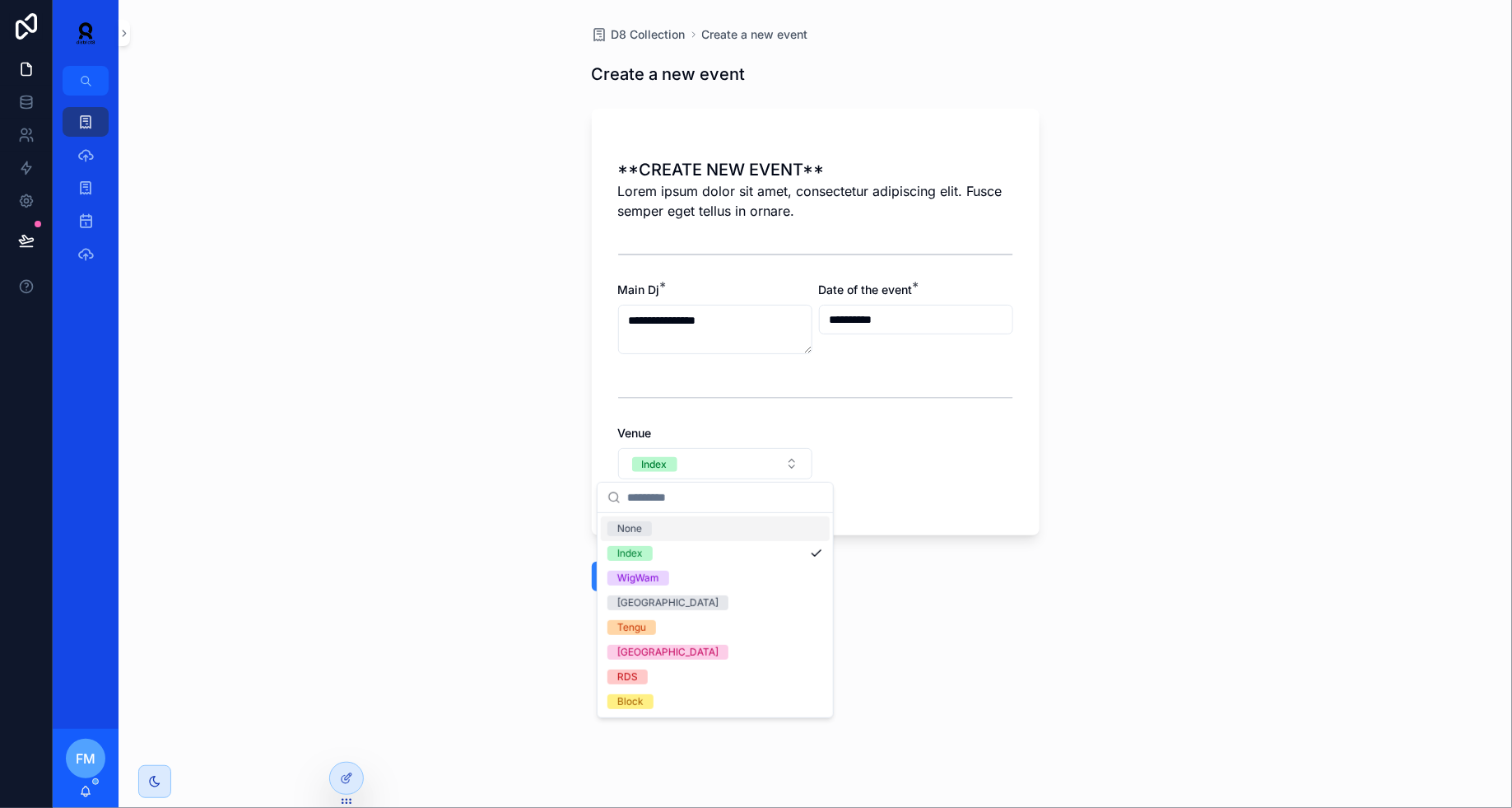
click at [663, 529] on div "None" at bounding box center [715, 528] width 229 height 25
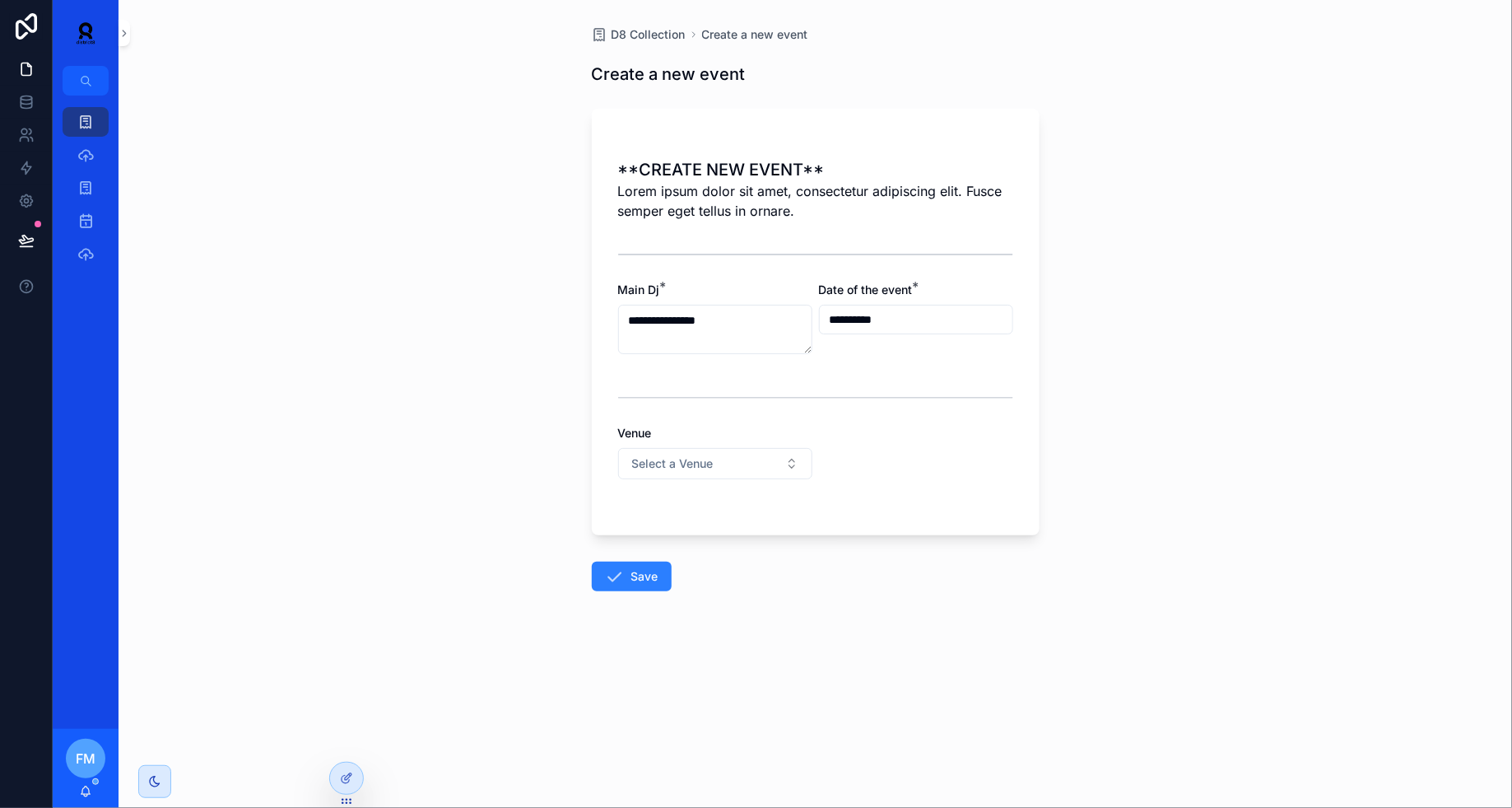
click at [624, 591] on form "**********" at bounding box center [815, 398] width 448 height 598
click at [629, 577] on button "Save" at bounding box center [632, 576] width 80 height 30
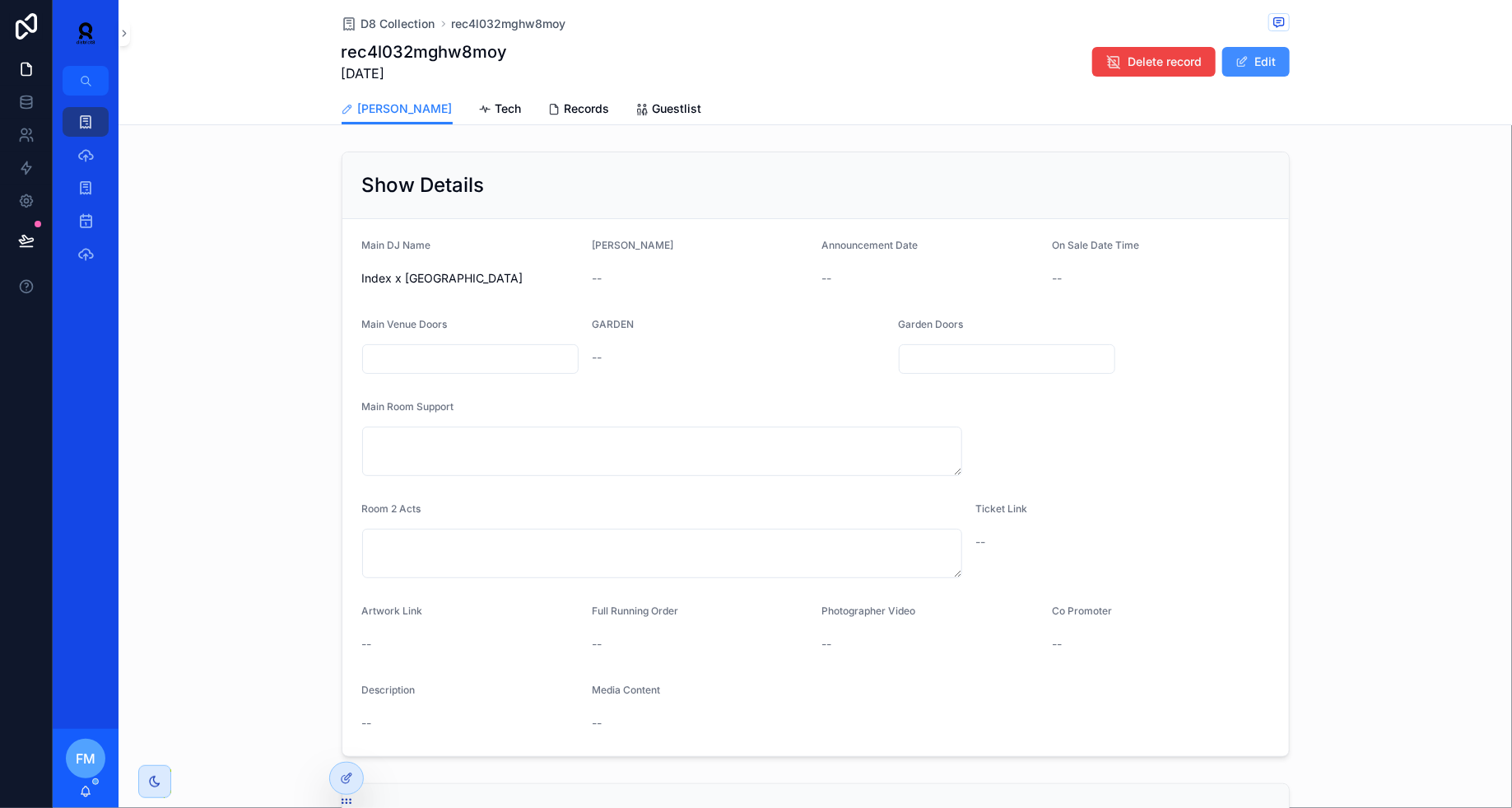
click at [1249, 68] on button "Edit" at bounding box center [1256, 61] width 67 height 30
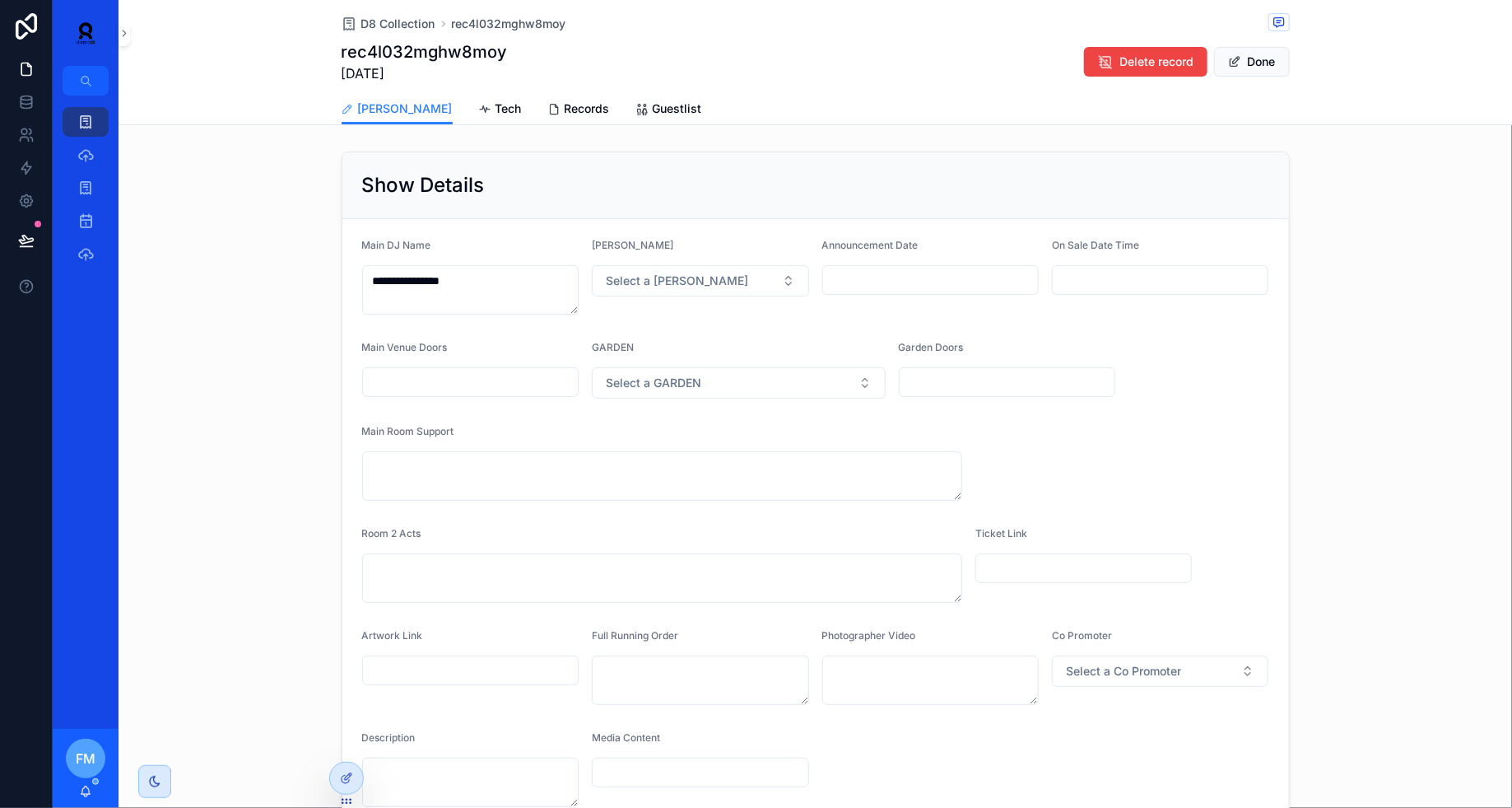
click at [1047, 578] on div "scrollable content" at bounding box center [1084, 568] width 217 height 30
click at [1047, 572] on input "scrollable content" at bounding box center [1084, 568] width 216 height 23
paste input "**********"
type input "**********"
